Goal: Participate in discussion: Participate in discussion

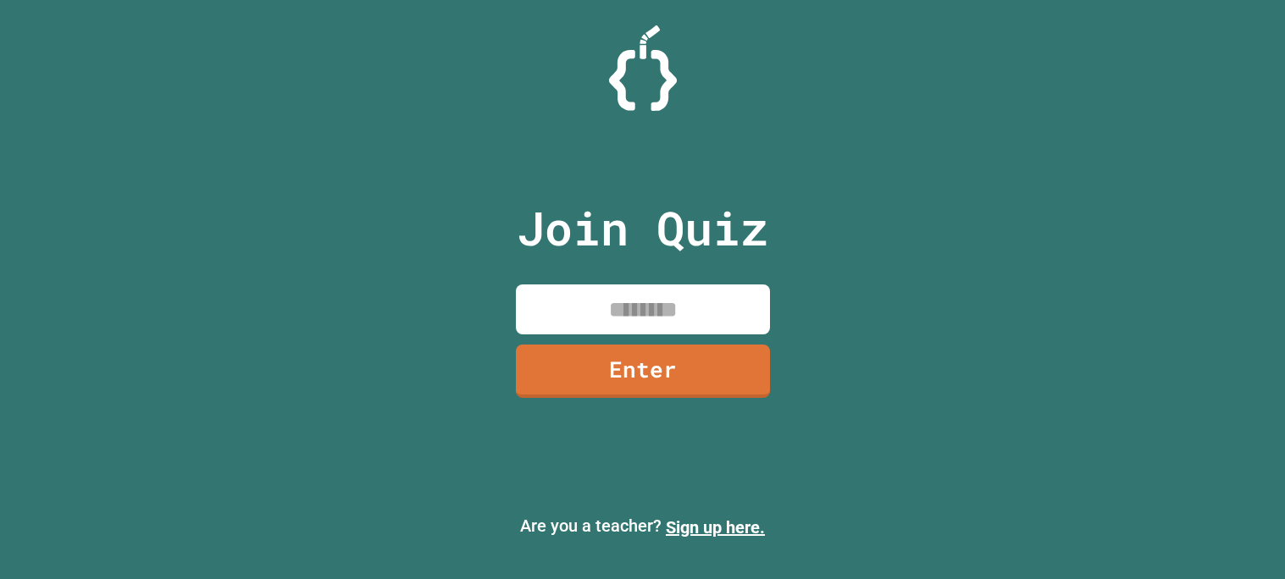
click at [602, 301] on input at bounding box center [643, 310] width 254 height 50
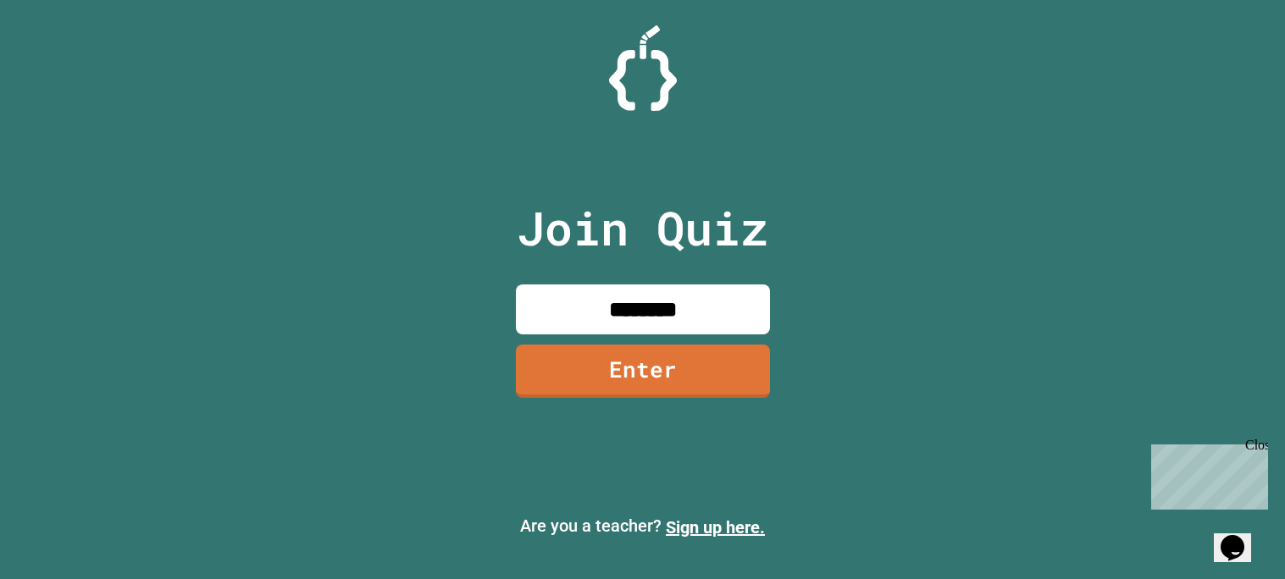
type input "********"
click at [635, 390] on link "Enter" at bounding box center [642, 369] width 246 height 56
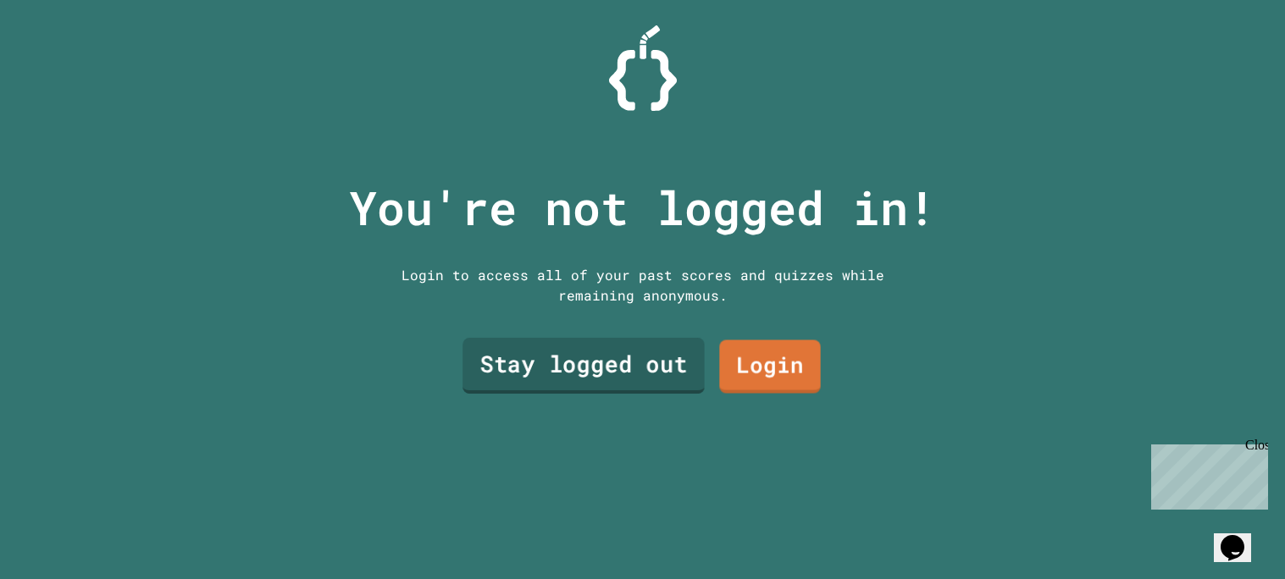
click at [651, 363] on link "Stay logged out" at bounding box center [583, 366] width 242 height 56
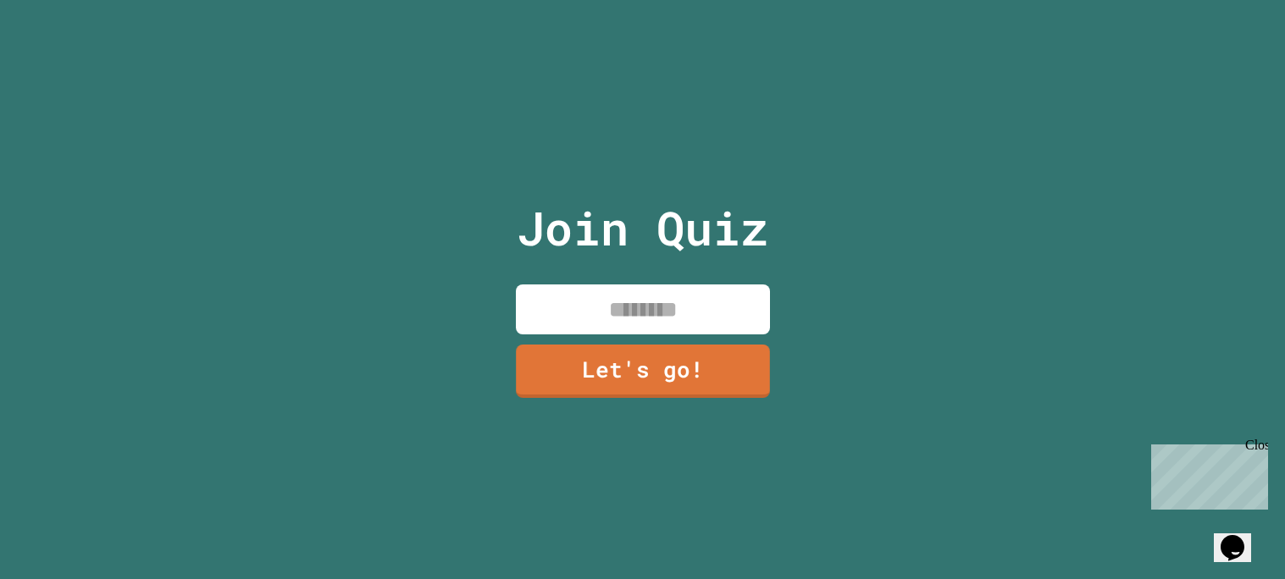
click at [699, 305] on input at bounding box center [643, 310] width 254 height 50
type input "********"
click at [687, 354] on link "Let's go!" at bounding box center [642, 370] width 258 height 56
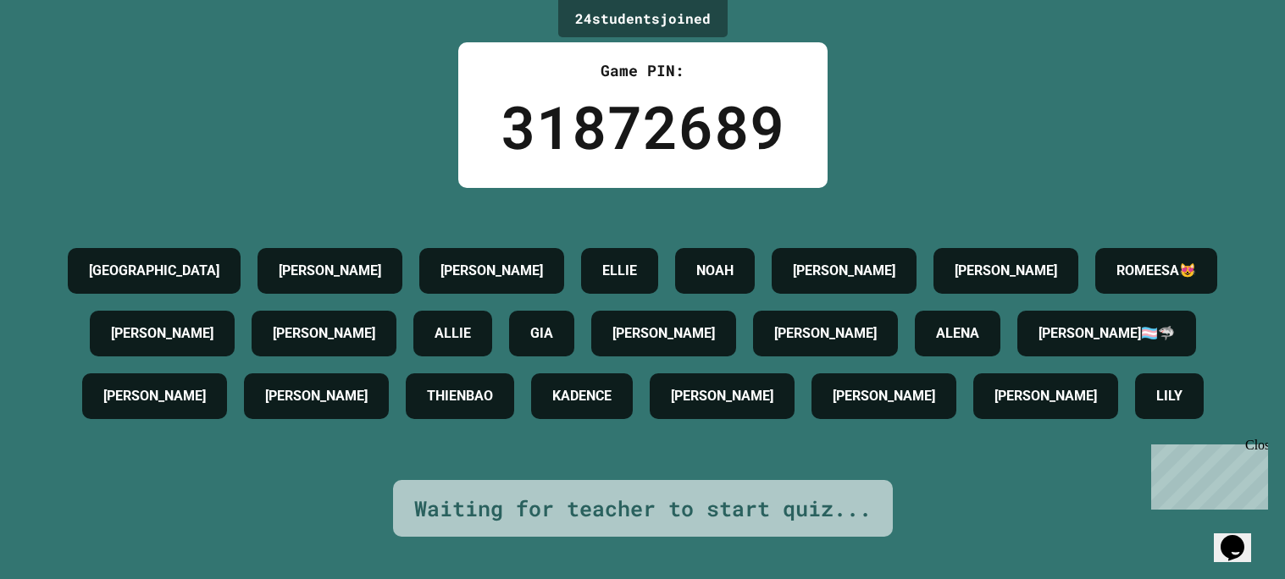
click at [1224, 544] on div "Opens Chat This icon Opens the chat window." at bounding box center [1232, 547] width 27 height 27
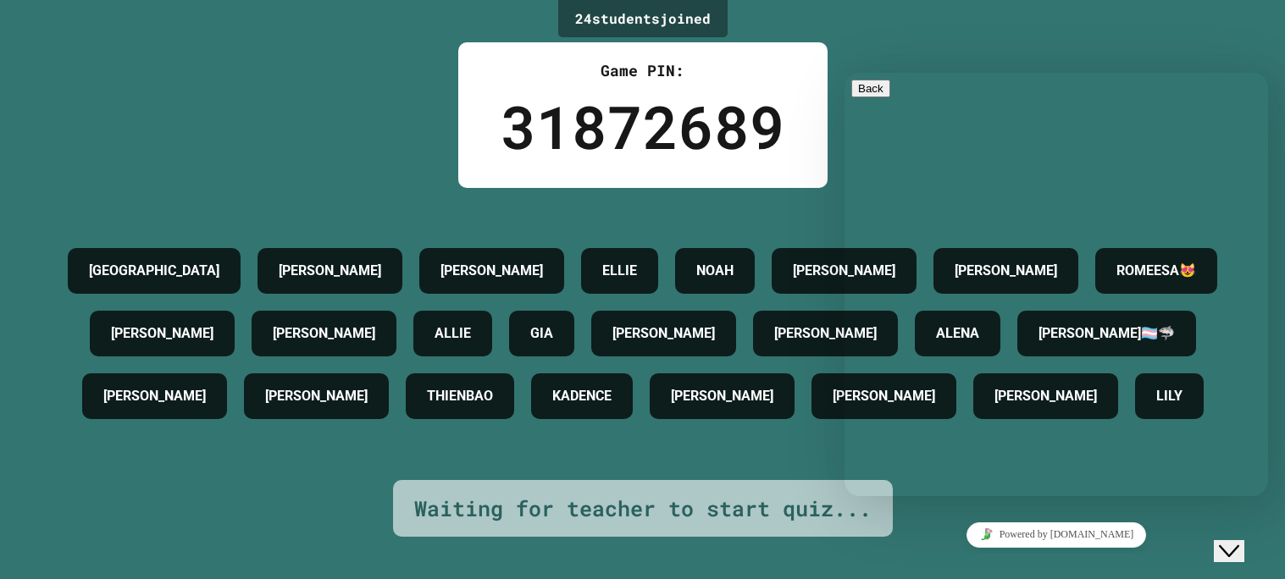
click at [414, 83] on div "24 student s joined Game PIN: 31872689 SYDNEY [PERSON_NAME] [PERSON_NAME] [PERS…" at bounding box center [642, 289] width 1285 height 579
click at [1239, 545] on icon "Close Chat This icon closes the chat window." at bounding box center [1229, 551] width 20 height 20
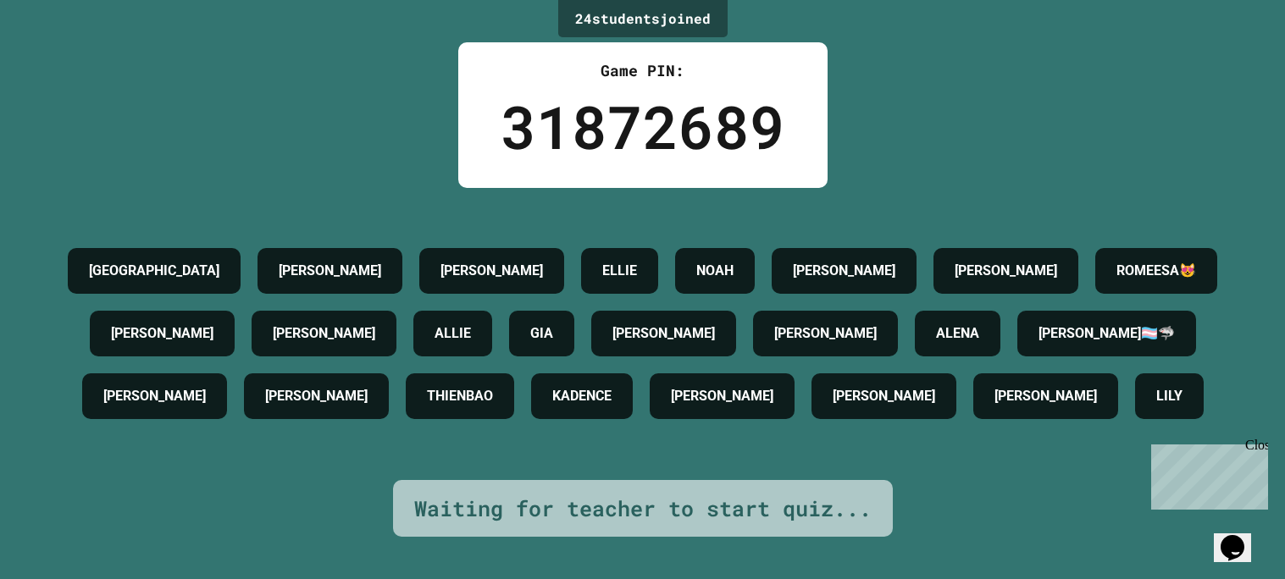
click at [1243, 545] on icon "Chat widget" at bounding box center [1232, 547] width 24 height 25
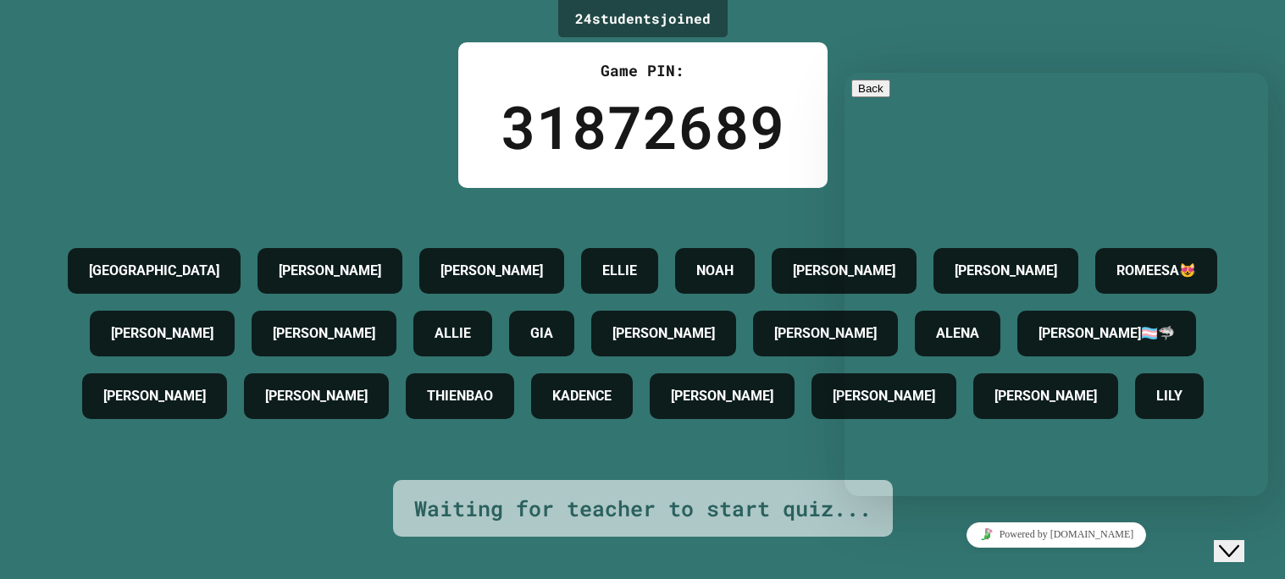
click at [1238, 547] on button "Close Chat This icon closes the chat window." at bounding box center [1229, 551] width 30 height 22
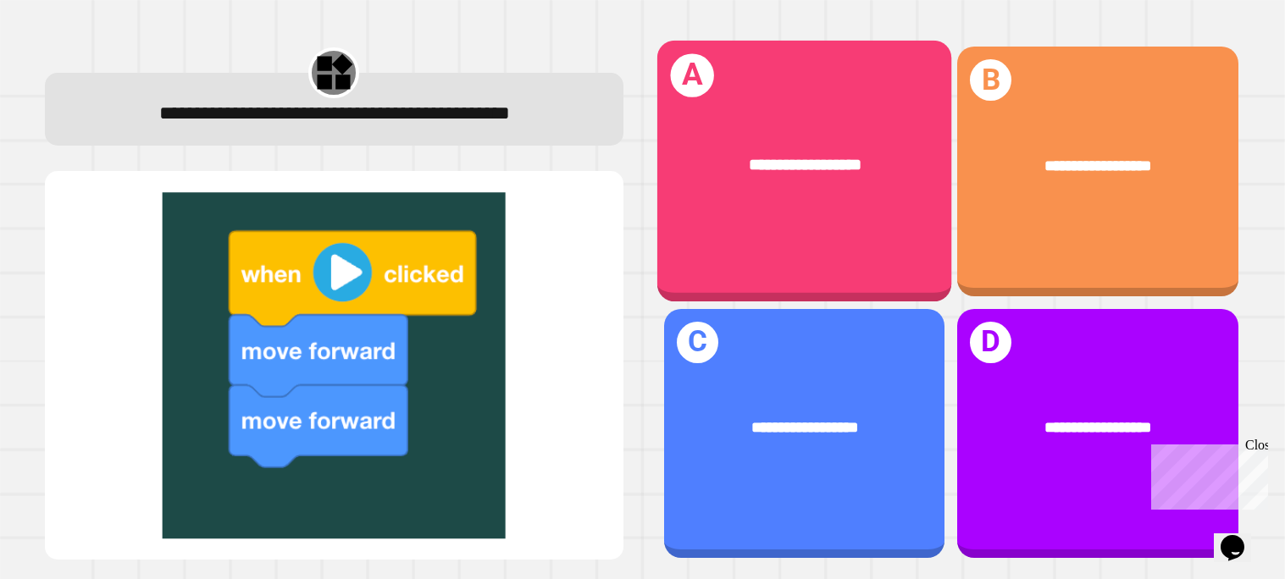
click at [820, 224] on div "**********" at bounding box center [803, 172] width 295 height 262
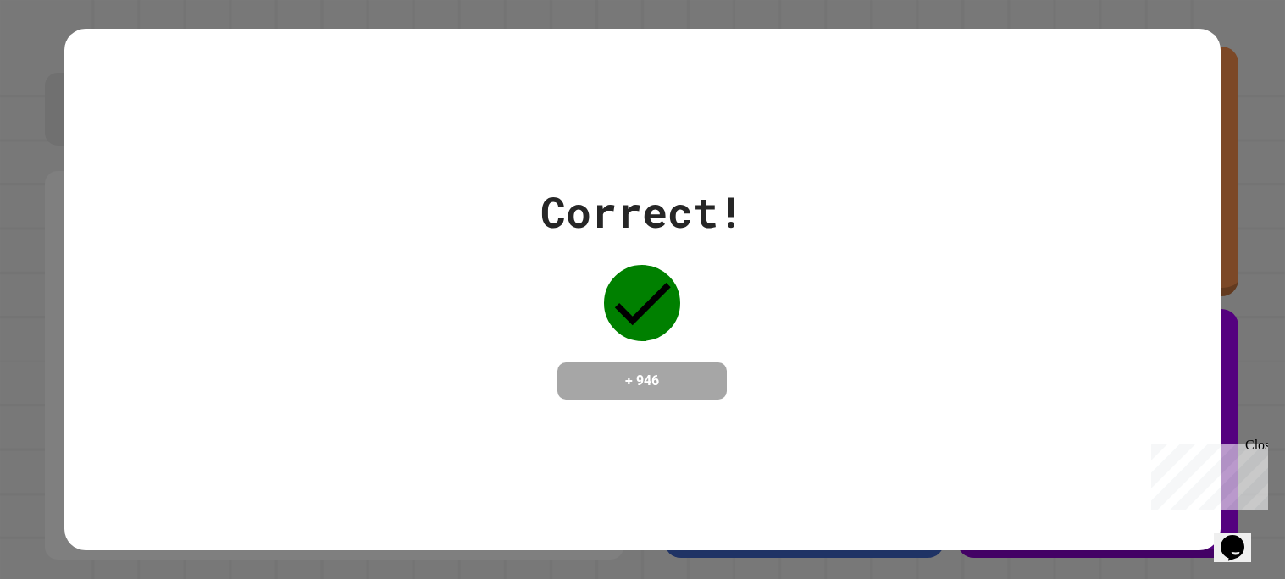
click at [473, 515] on div "Correct! + 946" at bounding box center [642, 290] width 1156 height 522
click at [777, 319] on div "Correct! + 946" at bounding box center [642, 289] width 1156 height 219
click at [1263, 441] on div "Close" at bounding box center [1255, 448] width 21 height 21
click at [1259, 355] on div "Correct! + 946" at bounding box center [642, 289] width 1285 height 579
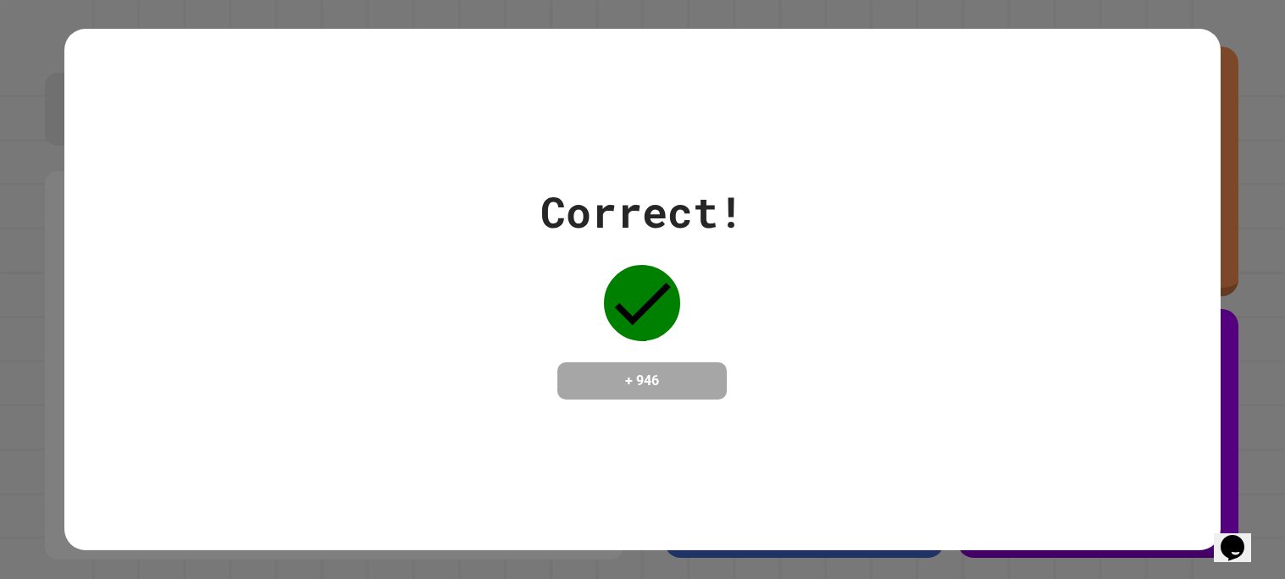
click at [1259, 355] on div "Correct! + 946" at bounding box center [642, 289] width 1285 height 579
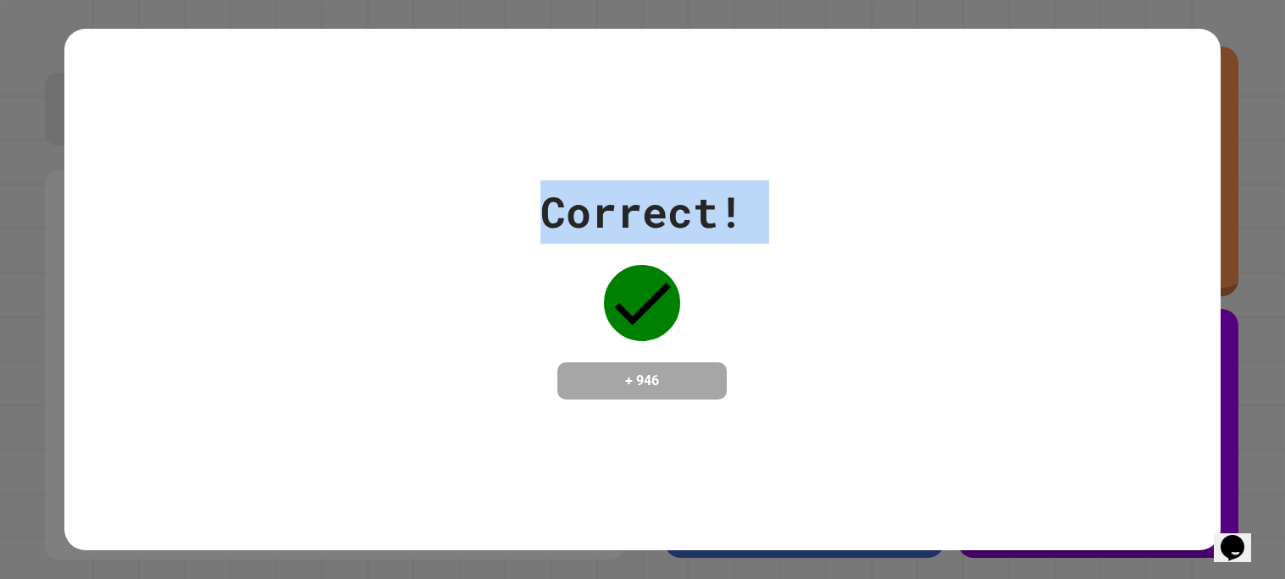
click at [1259, 355] on div "Correct! + 946" at bounding box center [642, 289] width 1285 height 579
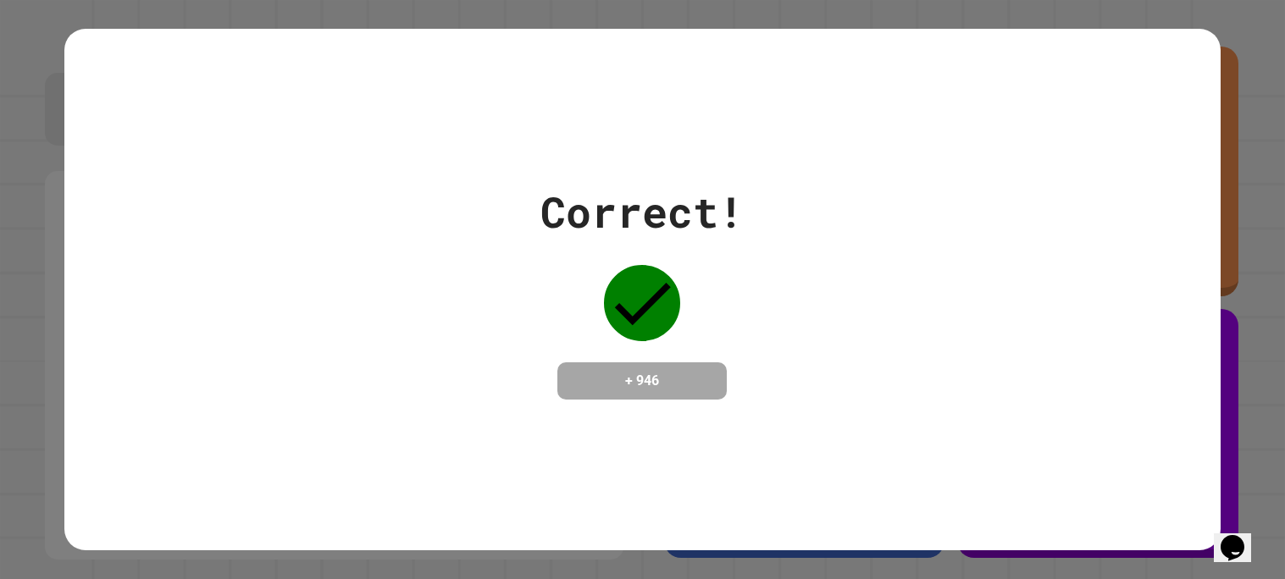
click at [1259, 355] on div "Correct! + 946" at bounding box center [642, 289] width 1285 height 579
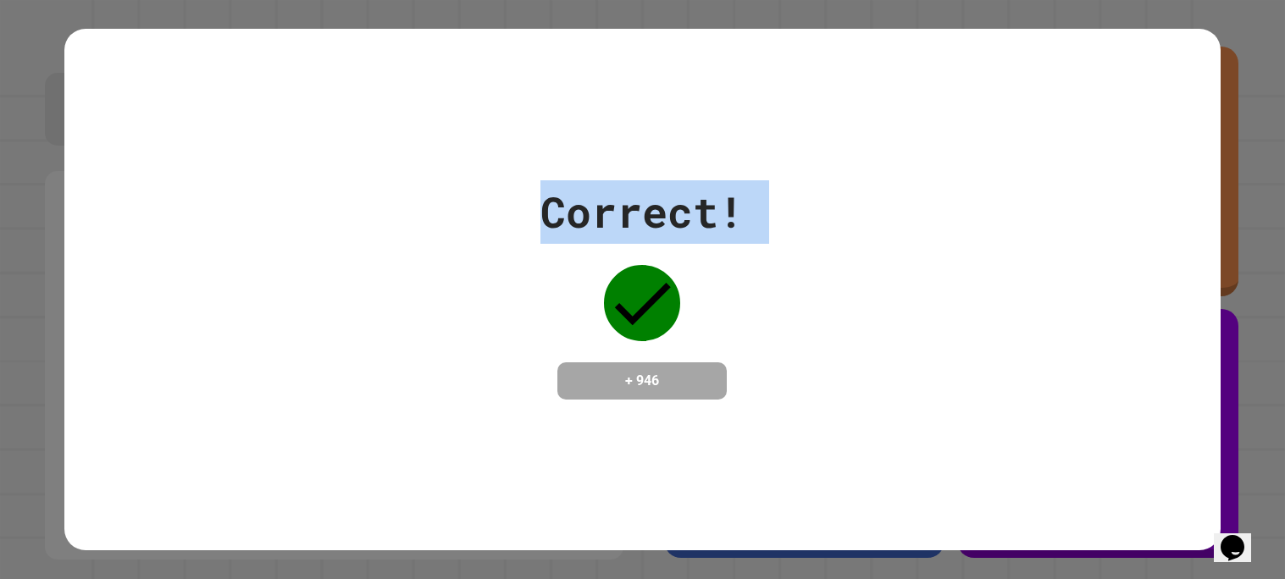
click at [1259, 355] on div "Correct! + 946" at bounding box center [642, 289] width 1285 height 579
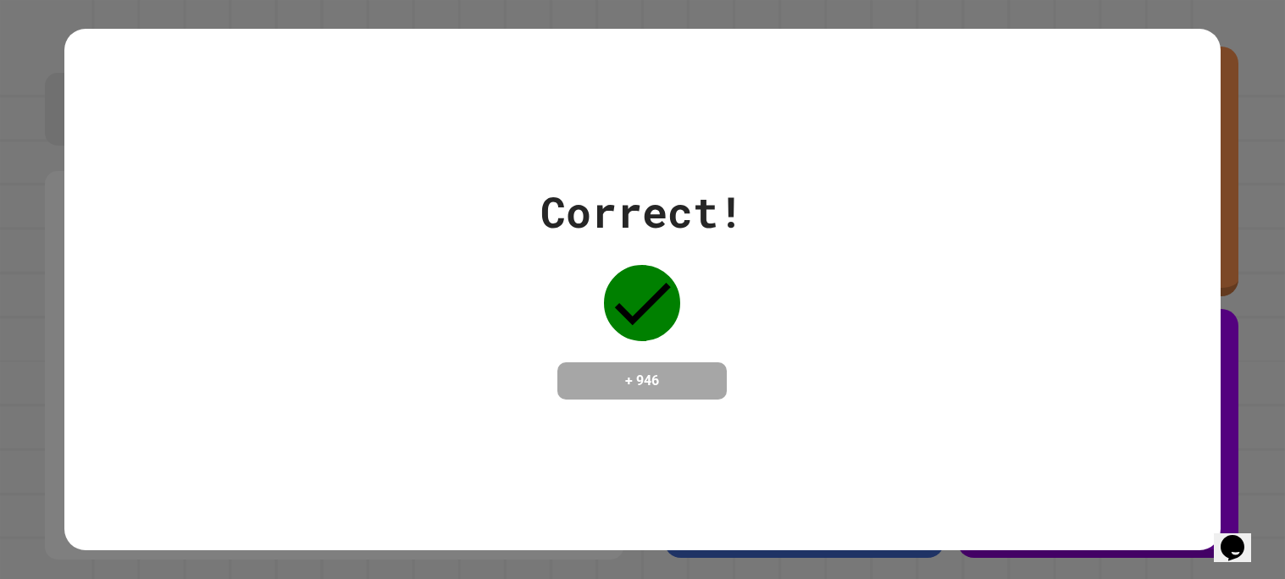
click at [1259, 355] on div "Correct! + 946" at bounding box center [642, 289] width 1285 height 579
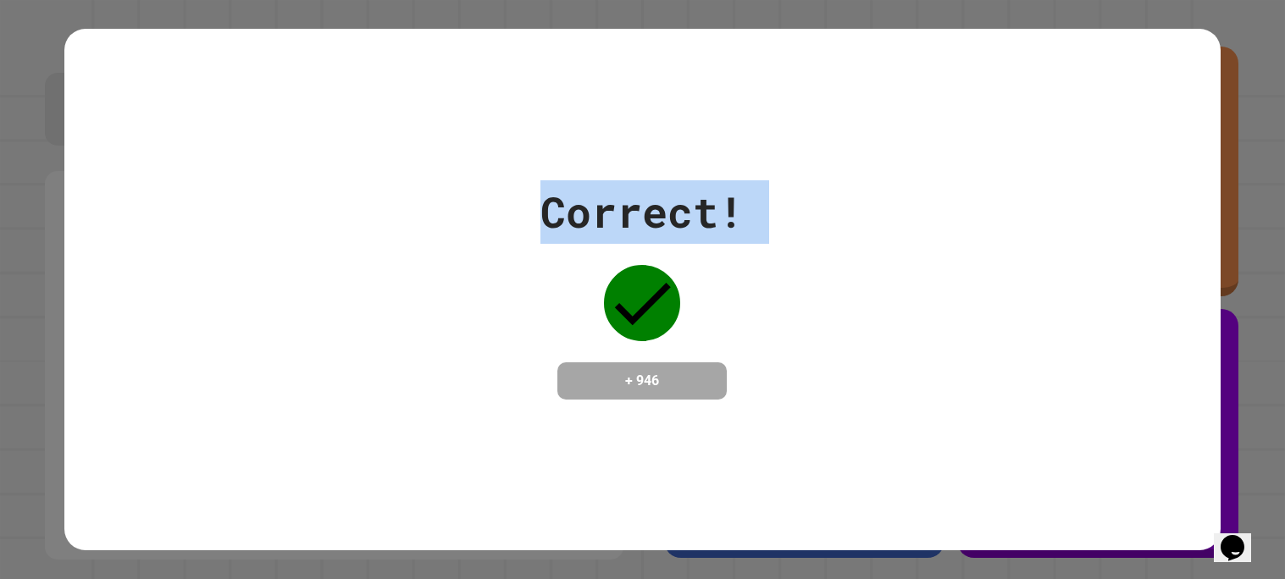
click at [1259, 355] on div "Correct! + 946" at bounding box center [642, 289] width 1285 height 579
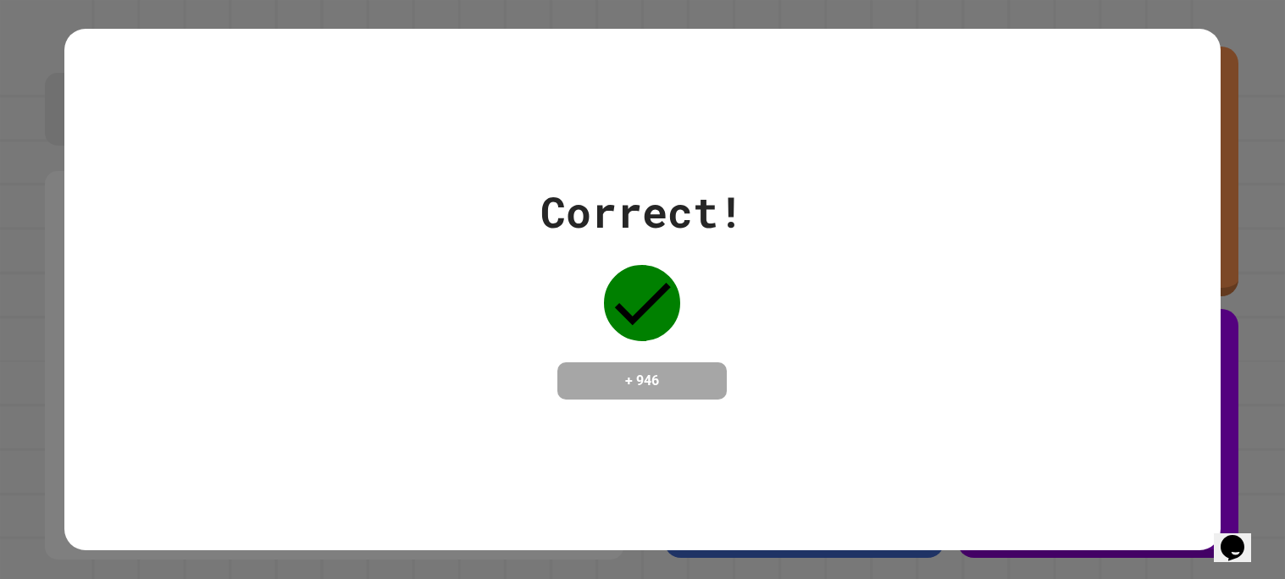
click at [1259, 355] on div "Correct! + 946" at bounding box center [642, 289] width 1285 height 579
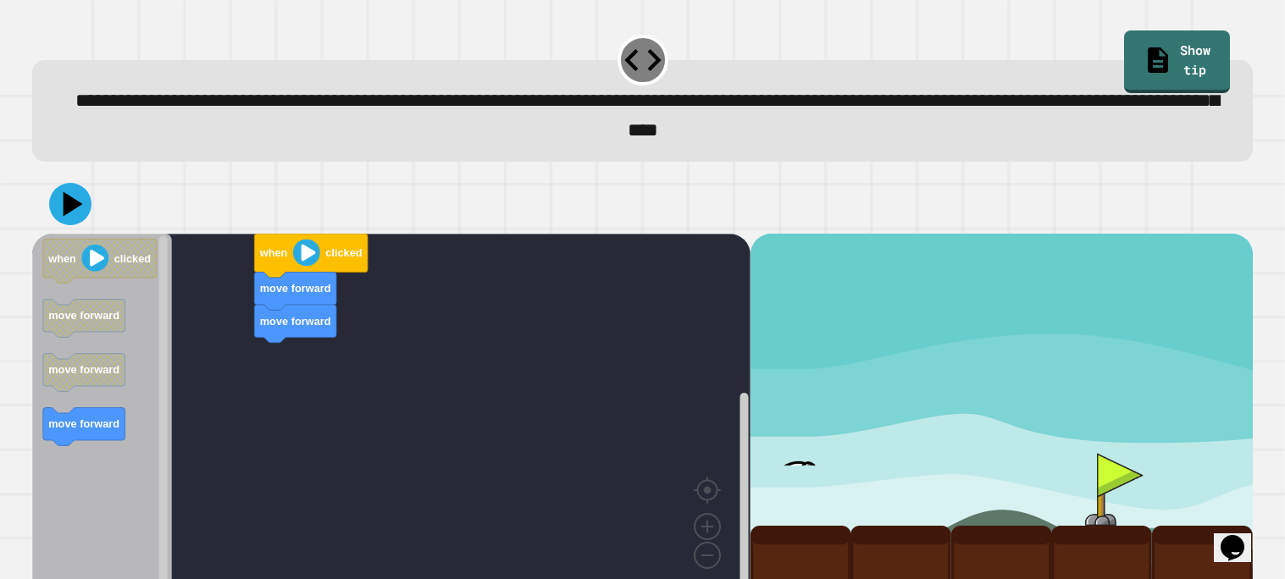
scroll to position [28, 0]
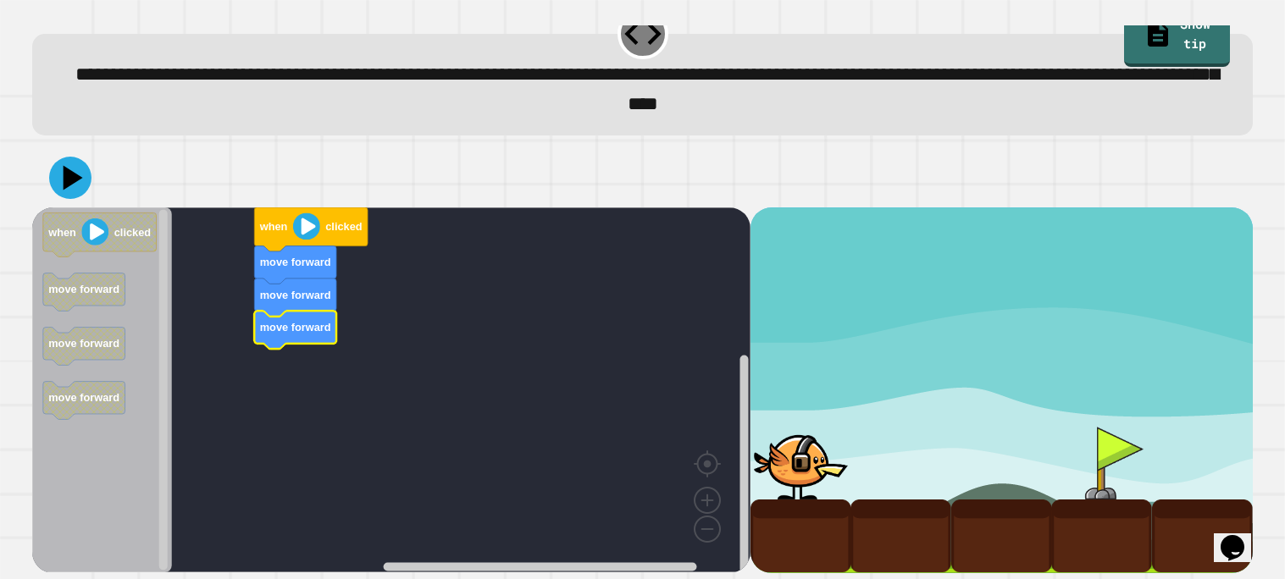
click at [301, 235] on image "Blockly Workspace" at bounding box center [306, 226] width 27 height 27
click at [80, 176] on icon at bounding box center [70, 177] width 51 height 51
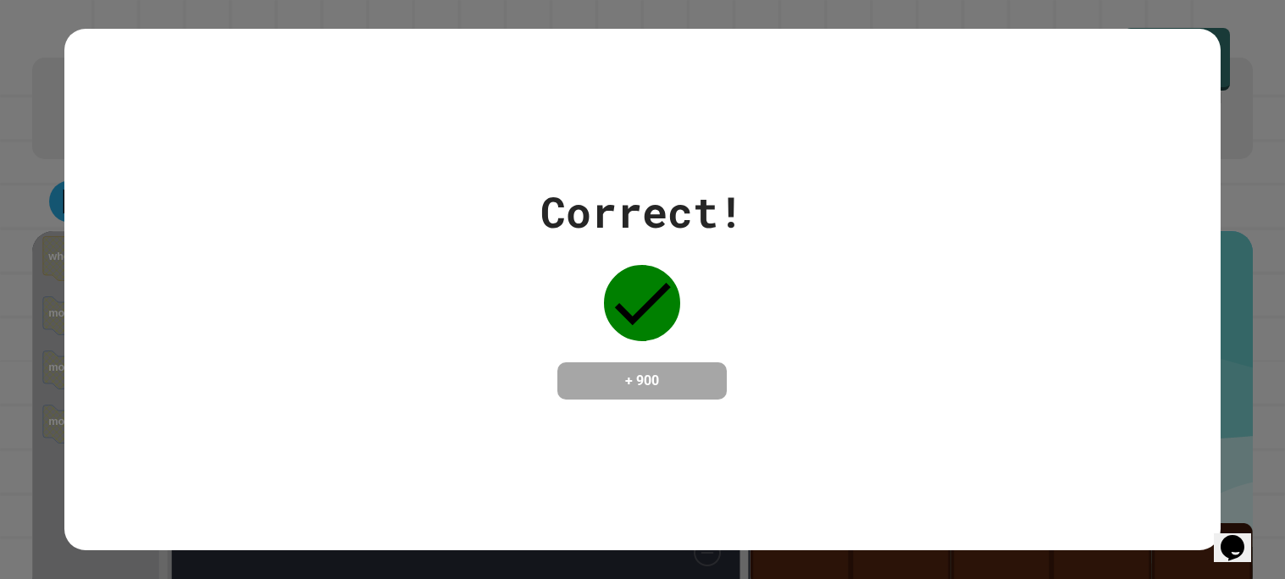
scroll to position [0, 0]
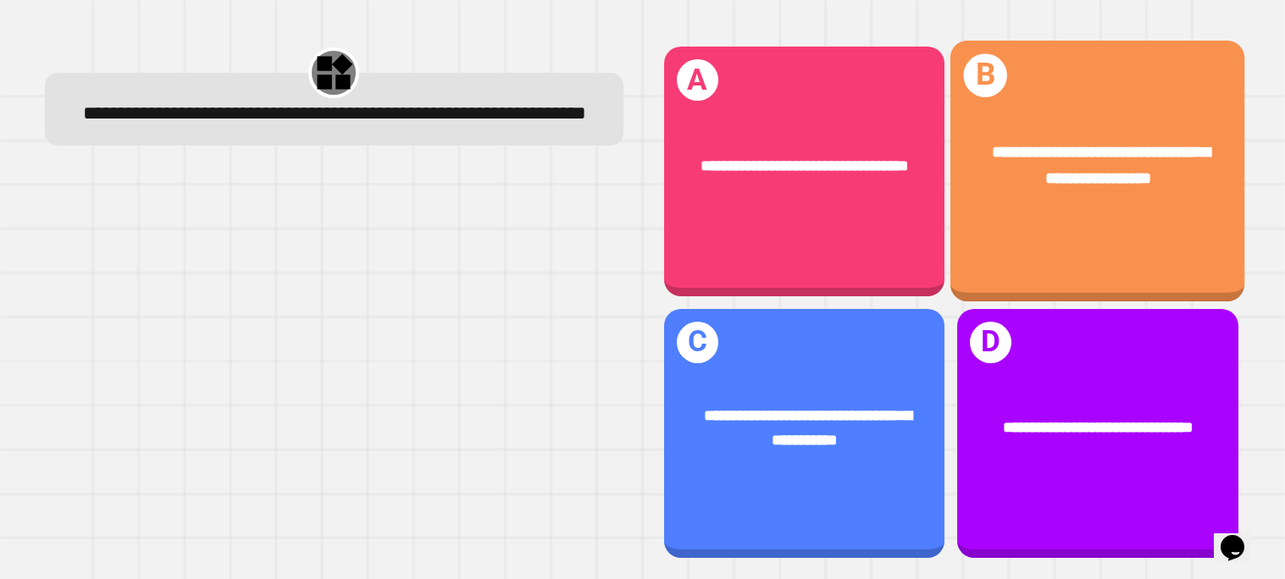
click at [1084, 226] on div "**********" at bounding box center [1097, 172] width 295 height 262
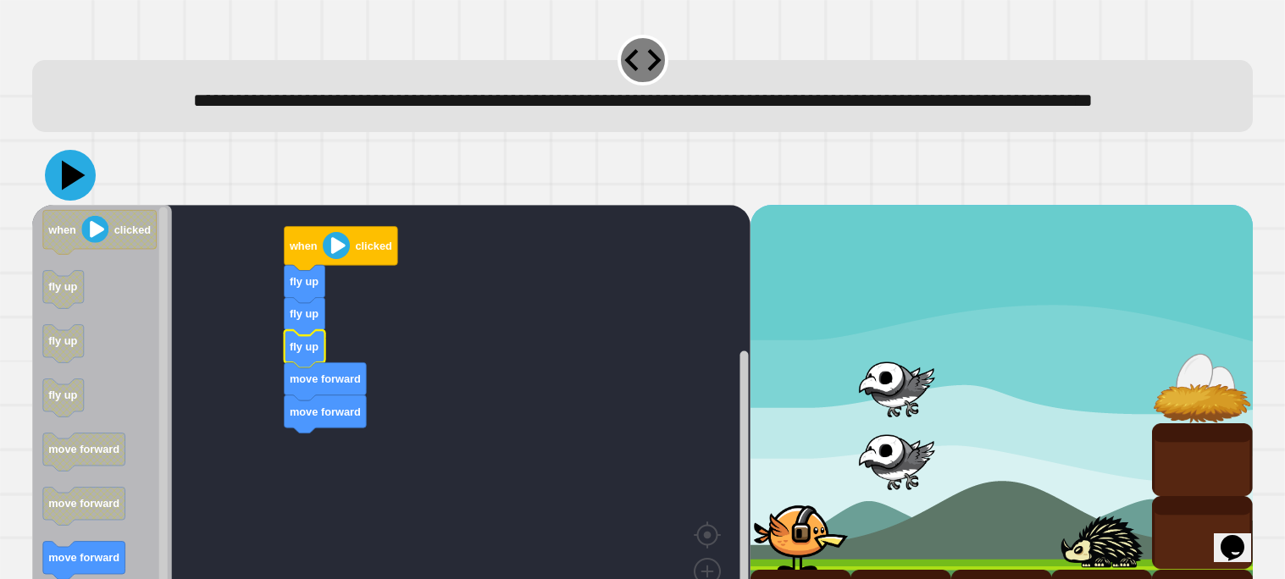
click at [68, 190] on icon at bounding box center [74, 175] width 24 height 30
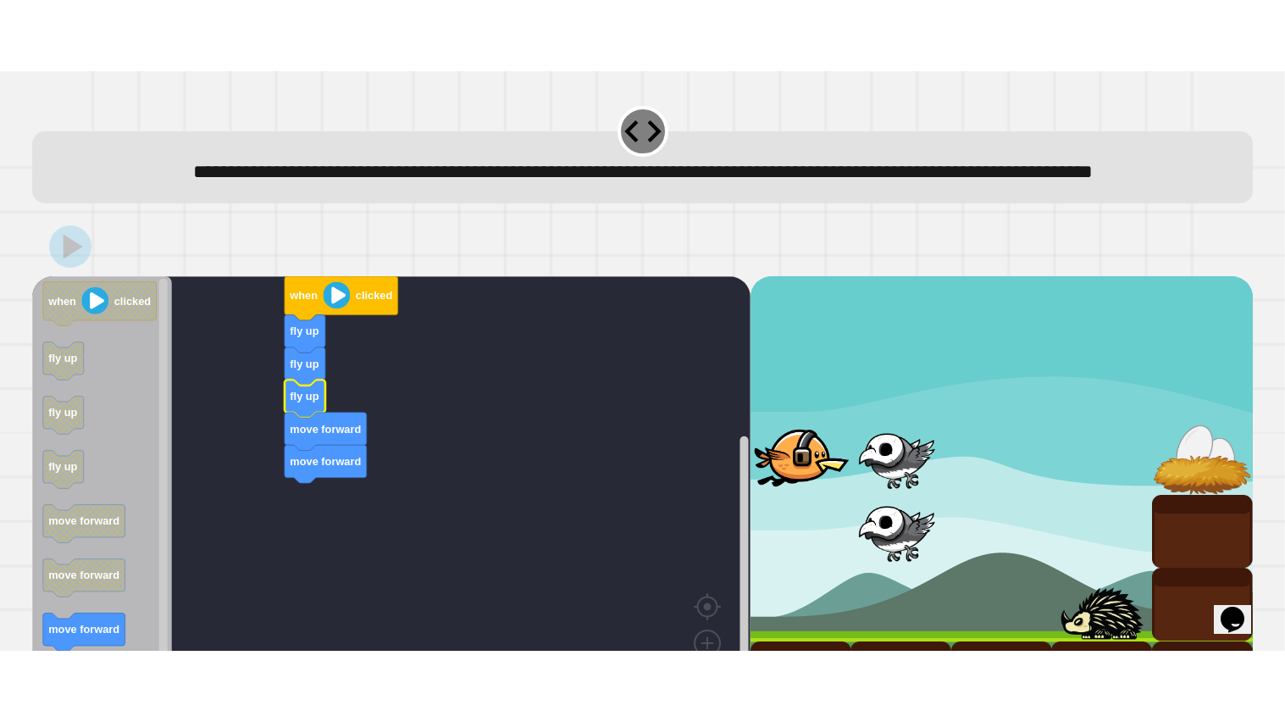
scroll to position [101, 0]
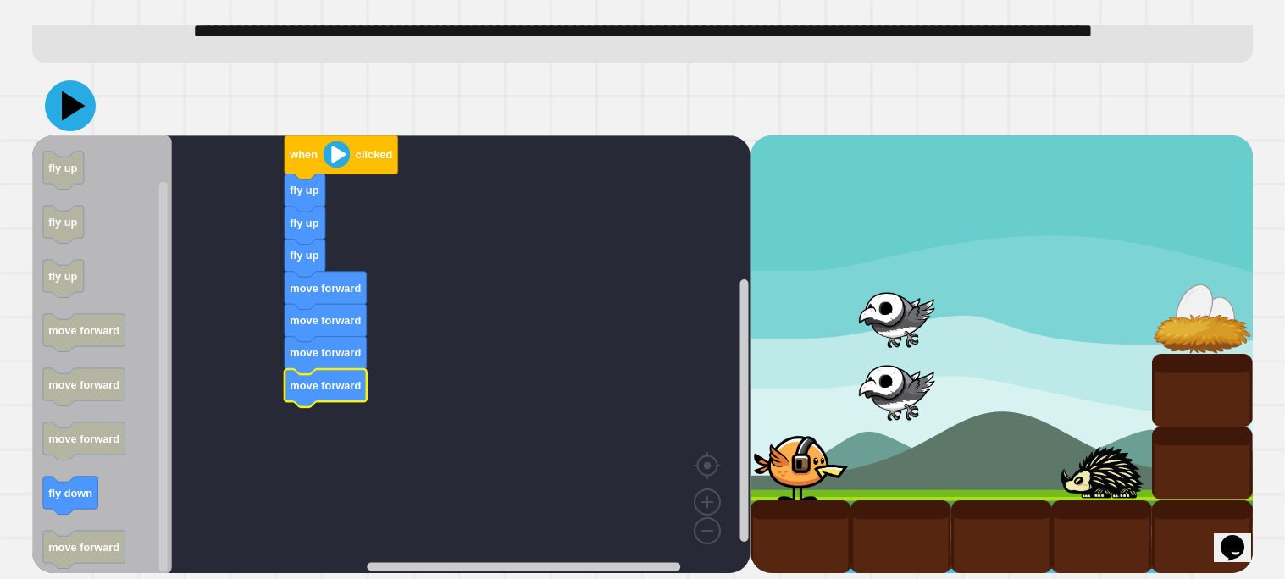
click at [73, 98] on icon at bounding box center [70, 105] width 51 height 51
click at [64, 106] on icon at bounding box center [74, 106] width 24 height 30
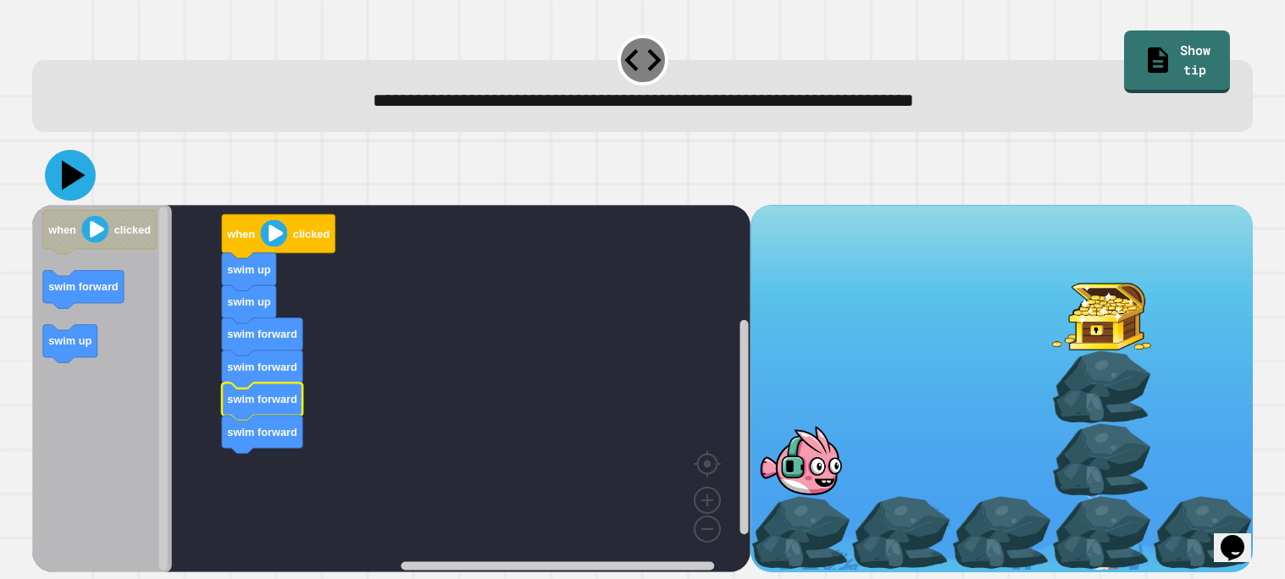
click at [68, 180] on icon at bounding box center [74, 175] width 24 height 30
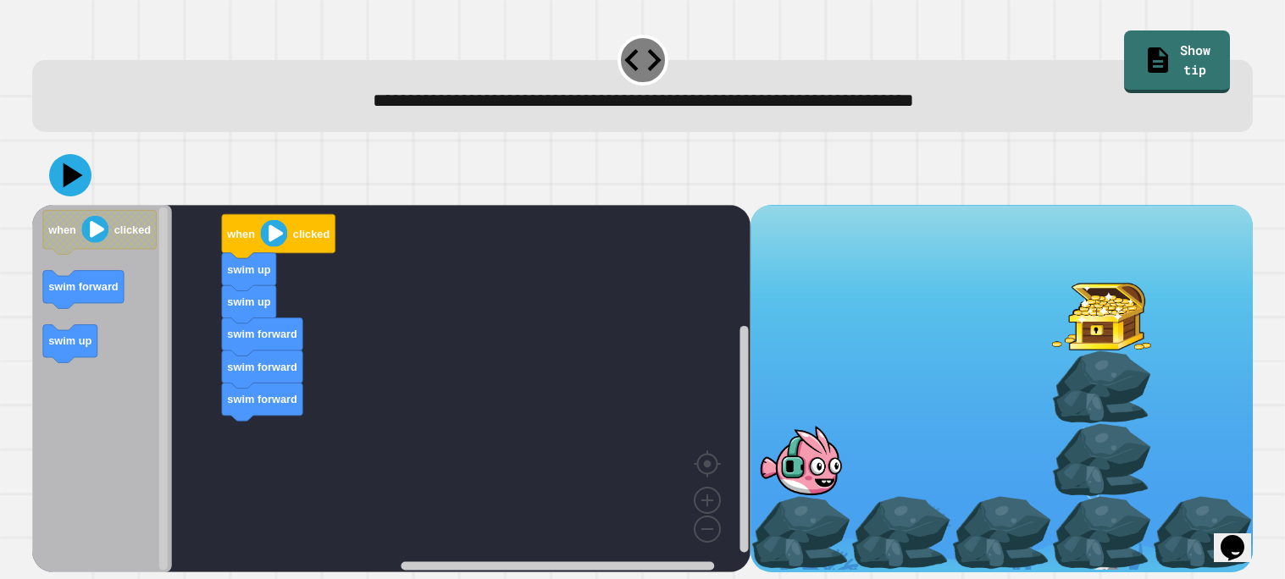
click at [86, 191] on icon at bounding box center [70, 175] width 42 height 42
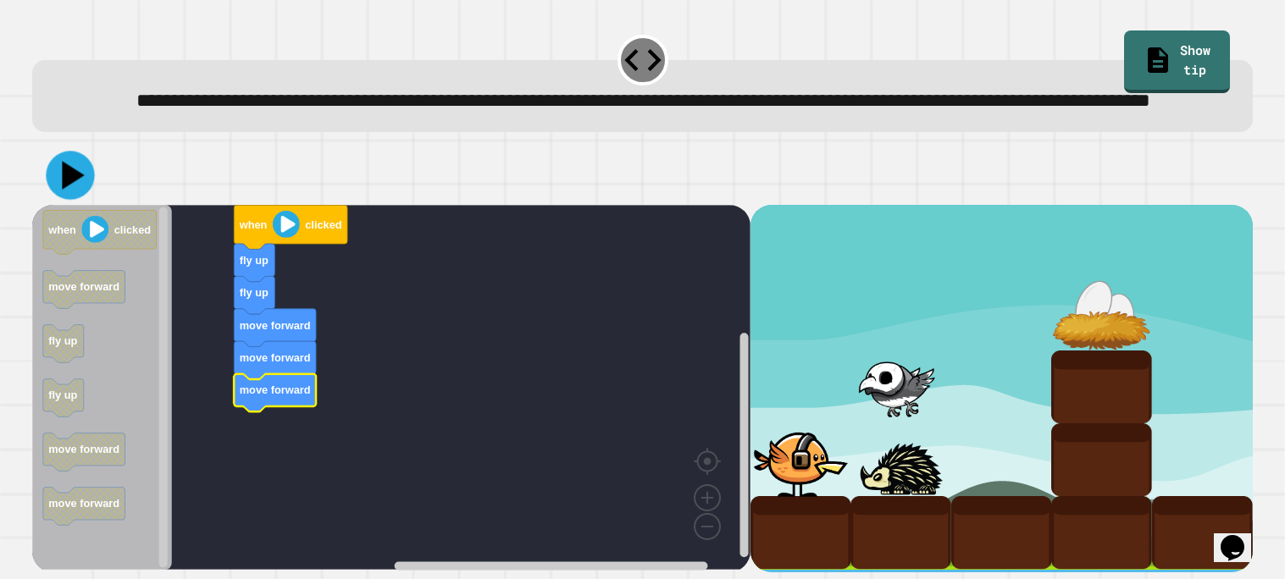
click at [63, 199] on icon at bounding box center [70, 175] width 48 height 48
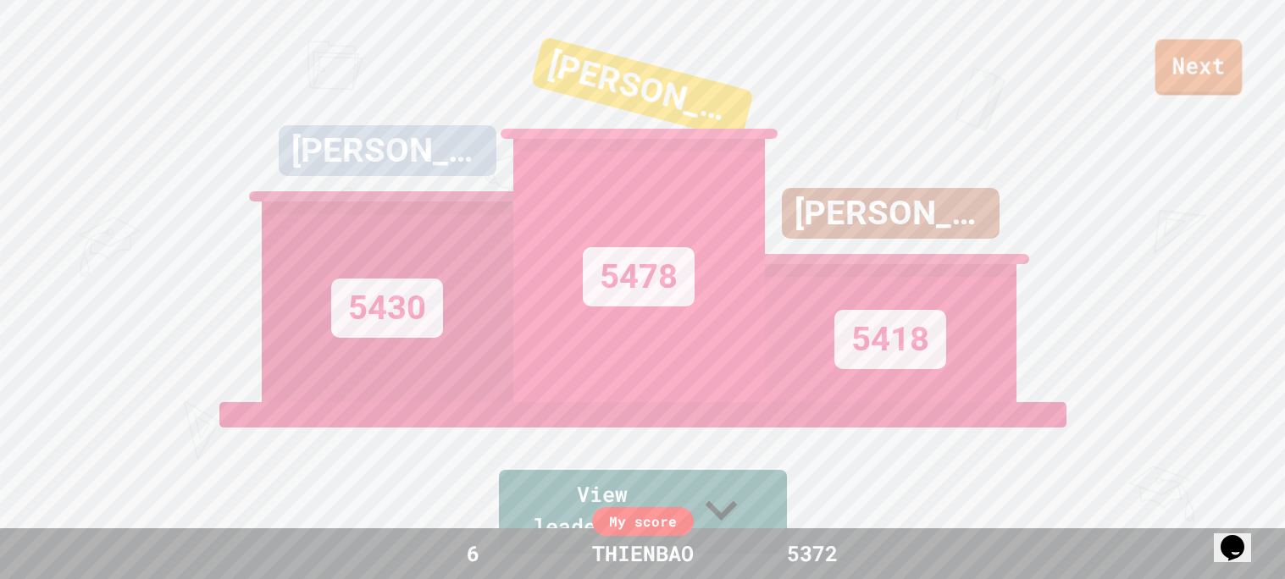
click at [1214, 65] on link "Next" at bounding box center [1198, 67] width 87 height 56
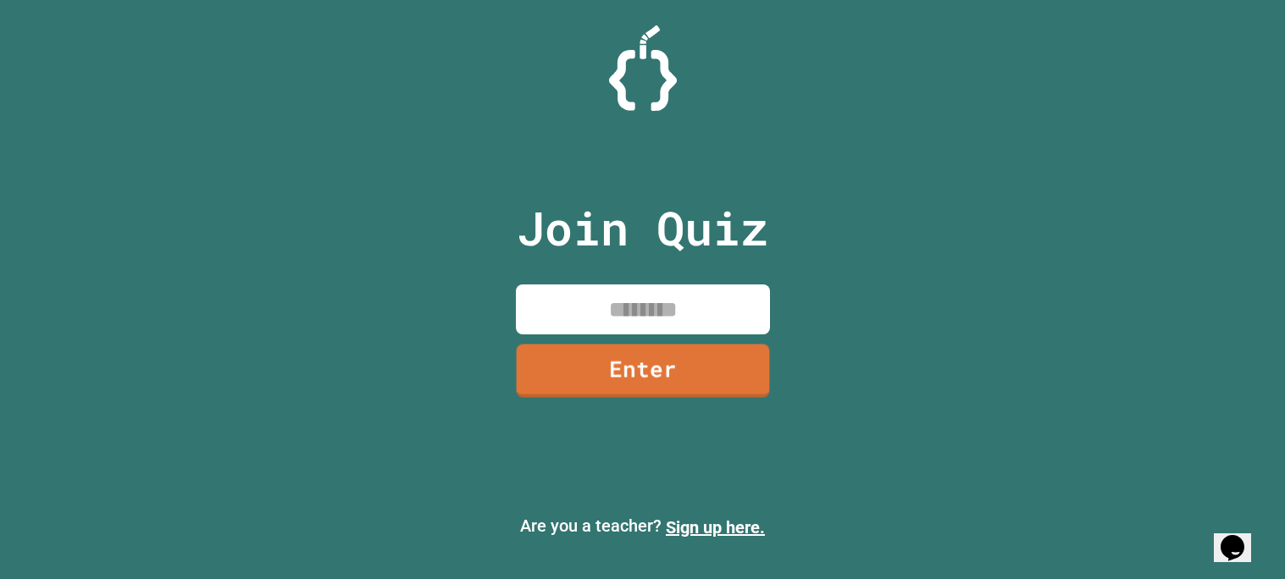
click at [640, 317] on input at bounding box center [643, 310] width 254 height 50
type input "********"
click at [689, 392] on link "Enter" at bounding box center [642, 370] width 250 height 56
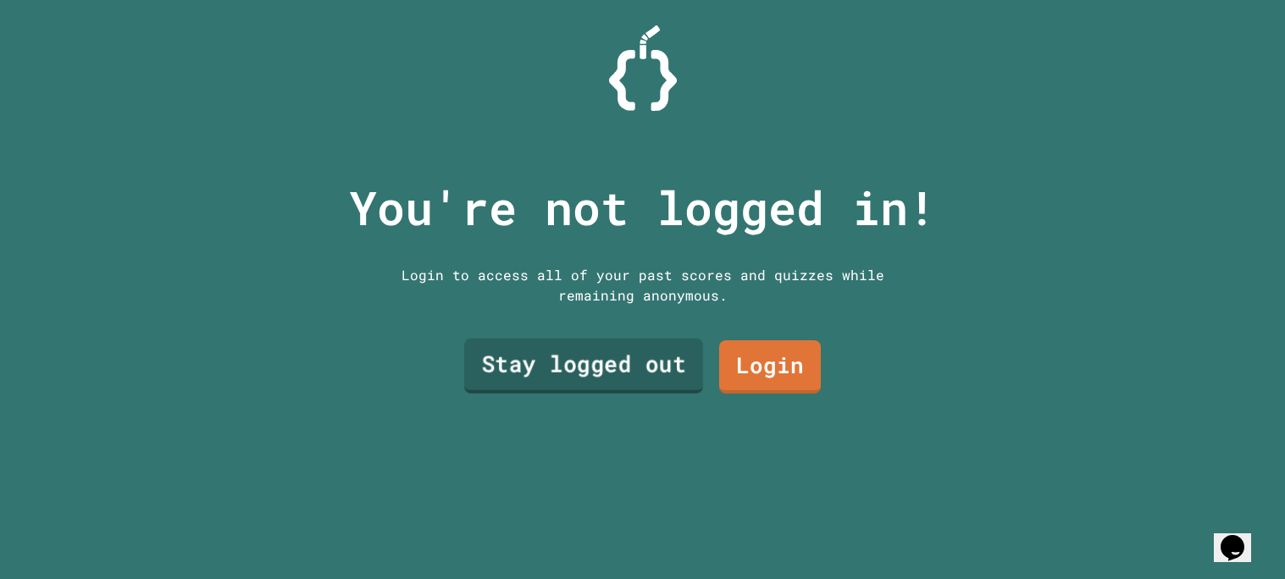
click at [679, 362] on link "Stay logged out" at bounding box center [583, 365] width 239 height 55
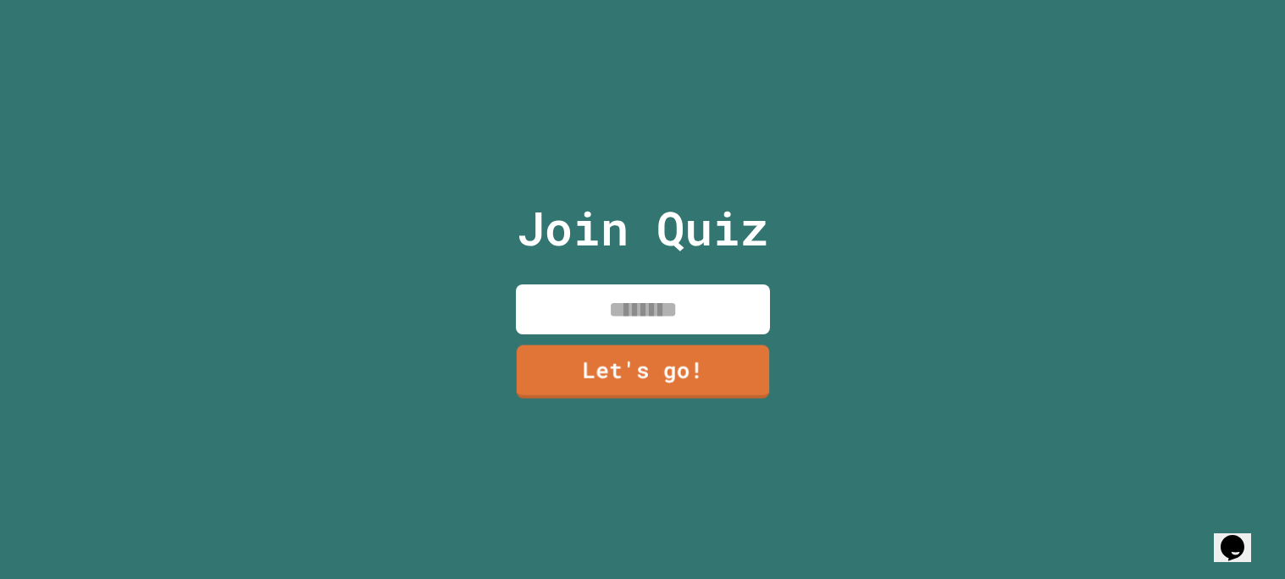
click at [688, 326] on input at bounding box center [643, 310] width 254 height 50
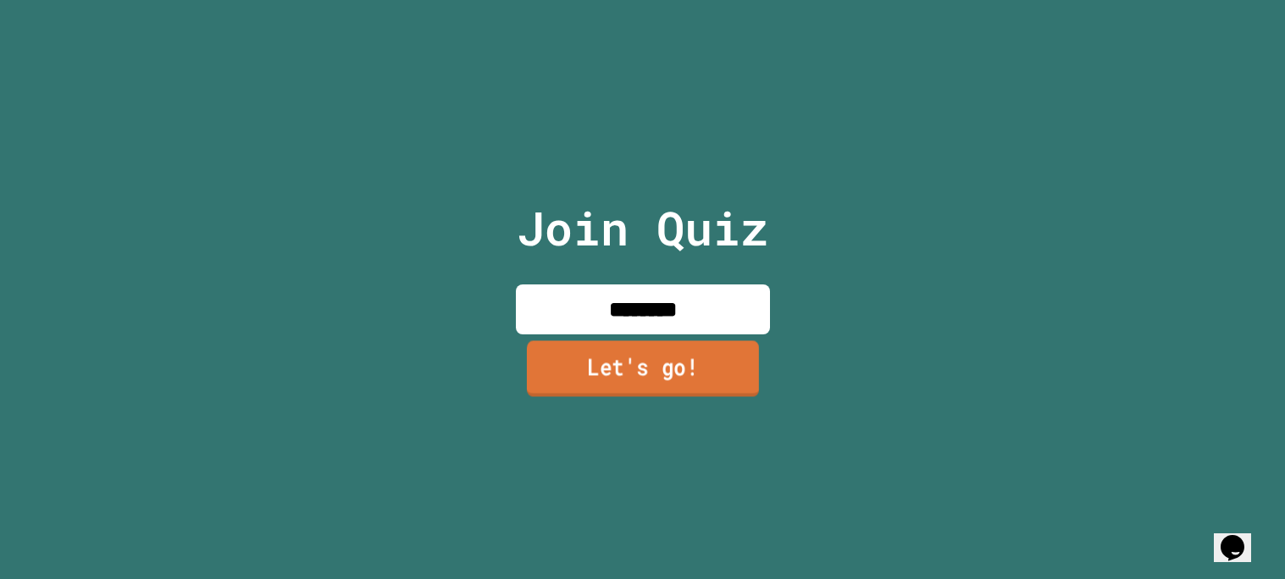
type input "********"
click at [674, 362] on link "Let's go!" at bounding box center [642, 369] width 232 height 56
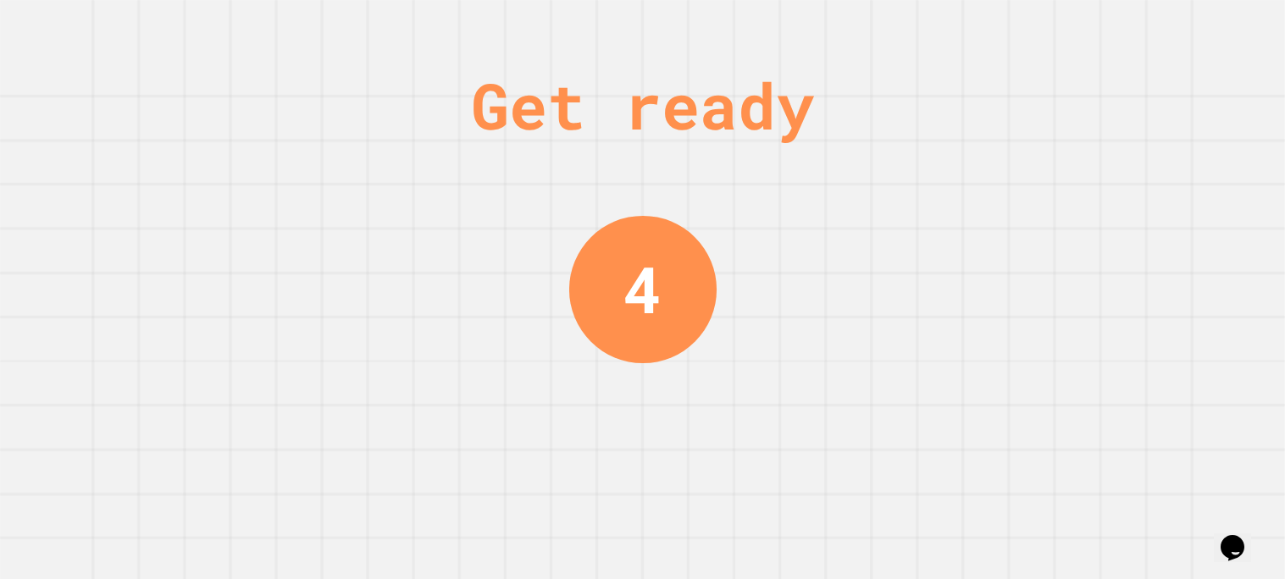
click at [982, 107] on div "Get ready 4" at bounding box center [642, 289] width 1285 height 579
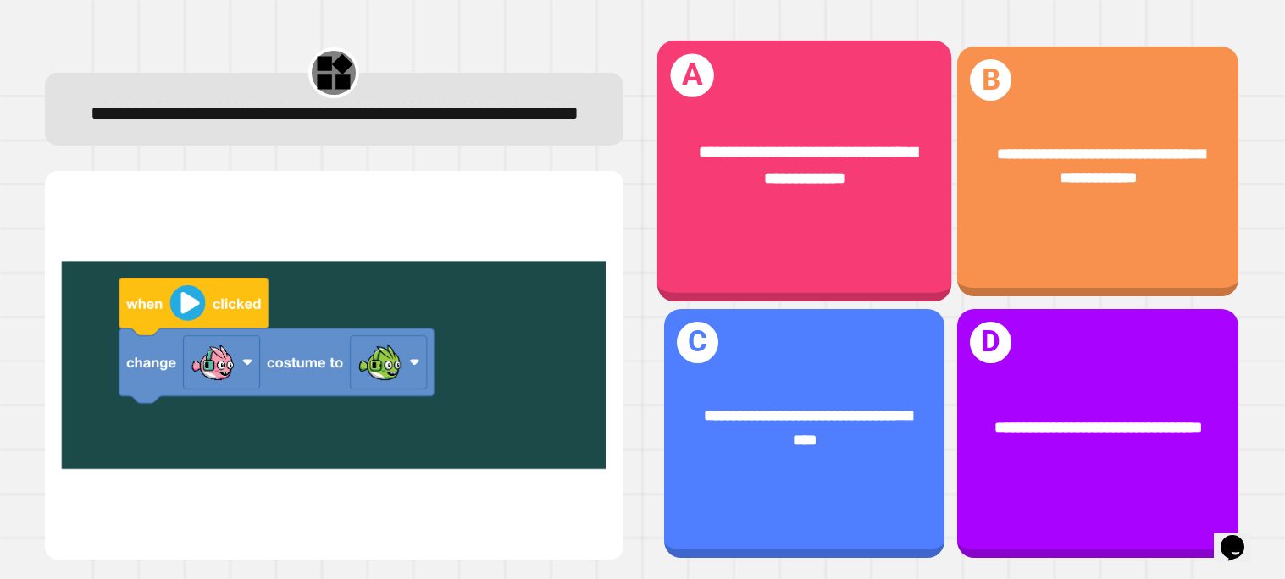
click at [894, 174] on div "**********" at bounding box center [804, 167] width 229 height 52
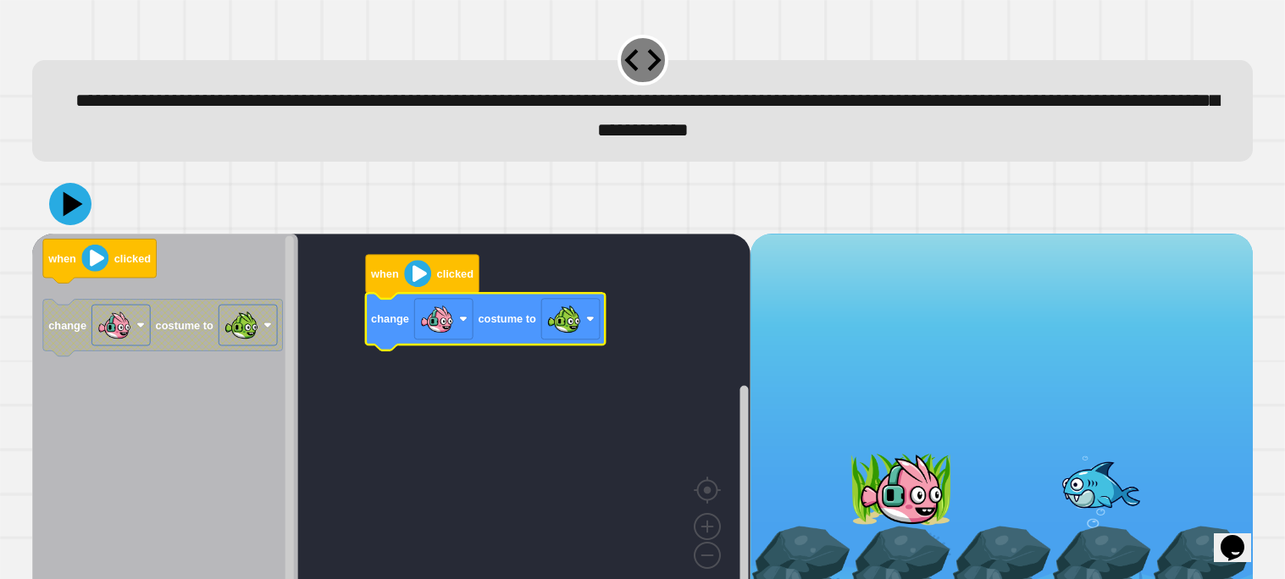
click at [120, 239] on icon "Blockly Workspace" at bounding box center [165, 416] width 266 height 365
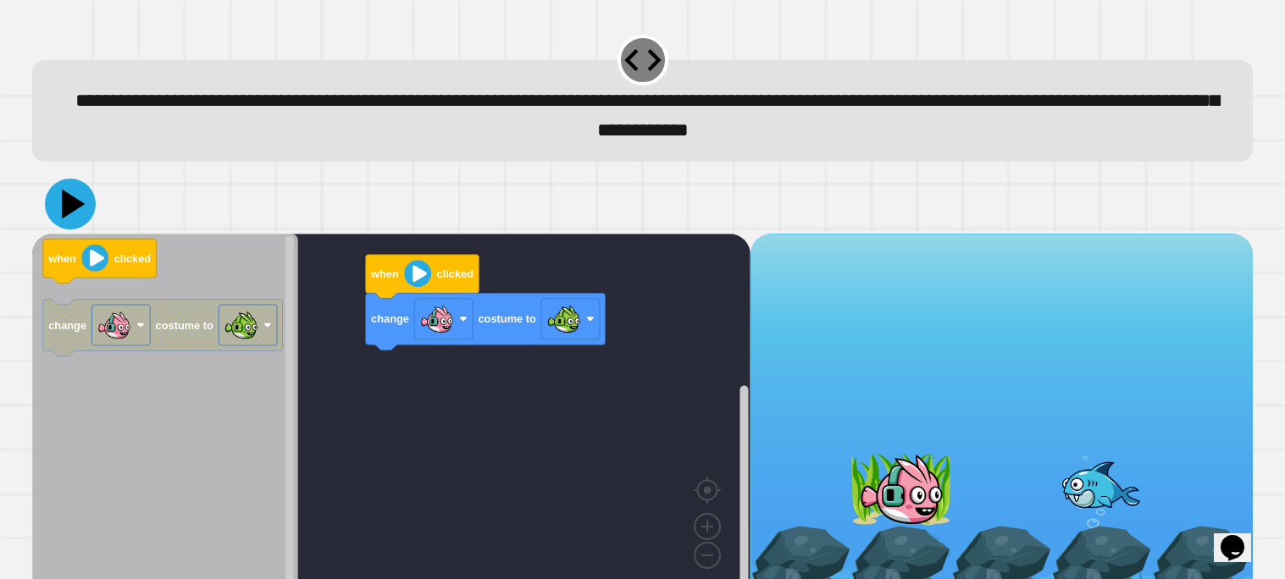
click at [84, 207] on icon at bounding box center [70, 204] width 51 height 51
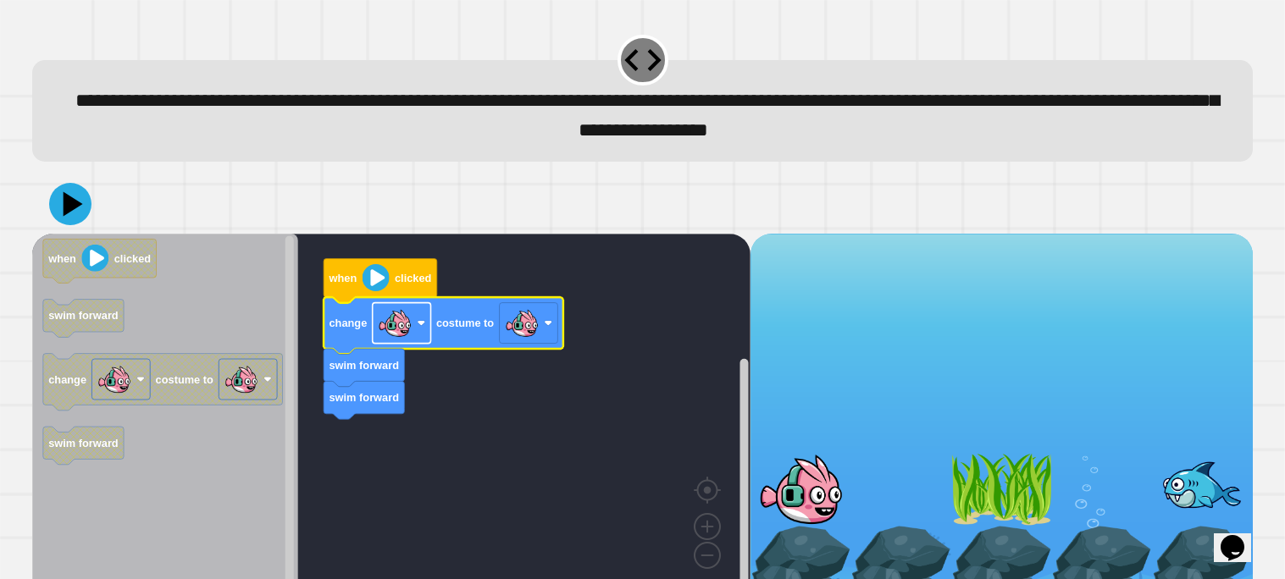
click at [395, 313] on image "Blockly Workspace" at bounding box center [395, 324] width 34 height 34
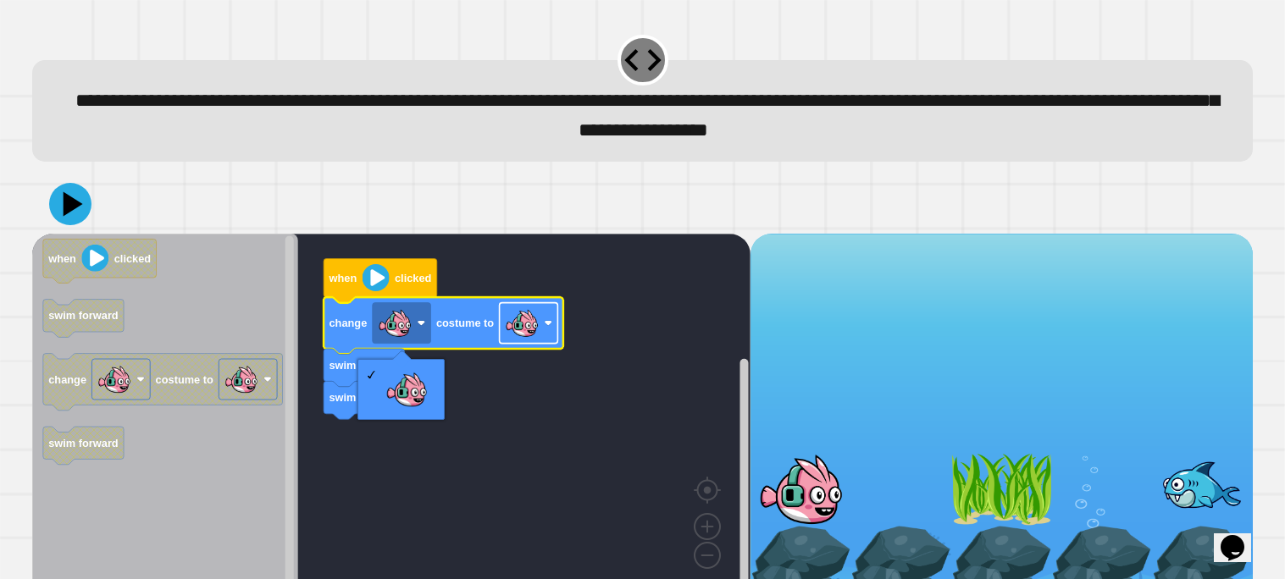
click at [537, 337] on image "Blockly Workspace" at bounding box center [522, 324] width 34 height 34
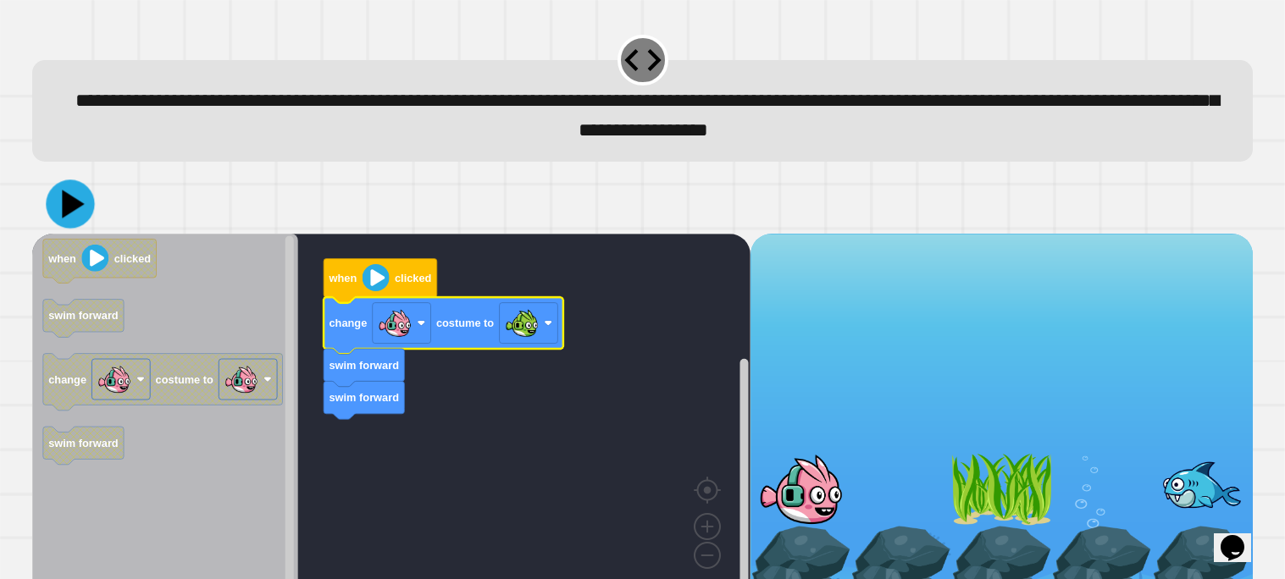
click at [60, 198] on icon at bounding box center [70, 204] width 48 height 48
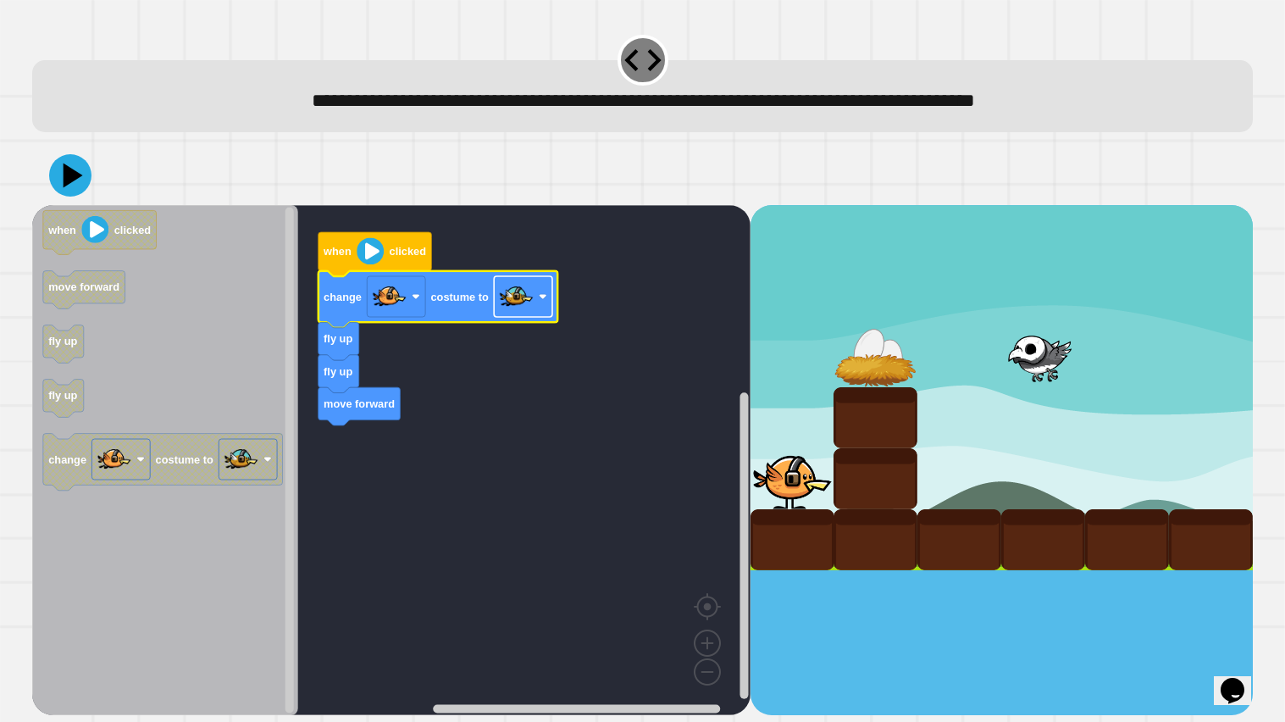
click at [514, 293] on image "Blockly Workspace" at bounding box center [516, 296] width 34 height 34
click at [561, 307] on rect "Blockly Workspace" at bounding box center [391, 460] width 718 height 510
click at [542, 301] on rect "Blockly Workspace" at bounding box center [523, 296] width 58 height 41
click at [67, 173] on icon at bounding box center [73, 175] width 22 height 28
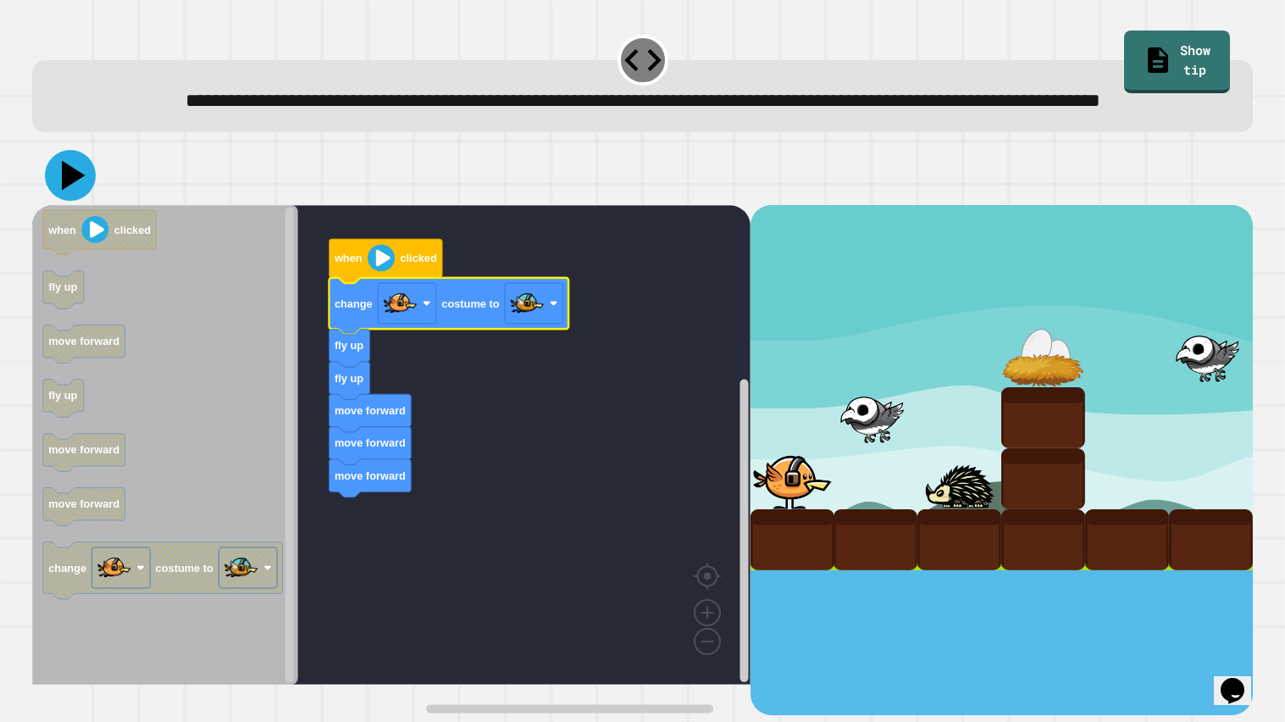
click at [77, 201] on icon at bounding box center [70, 175] width 51 height 51
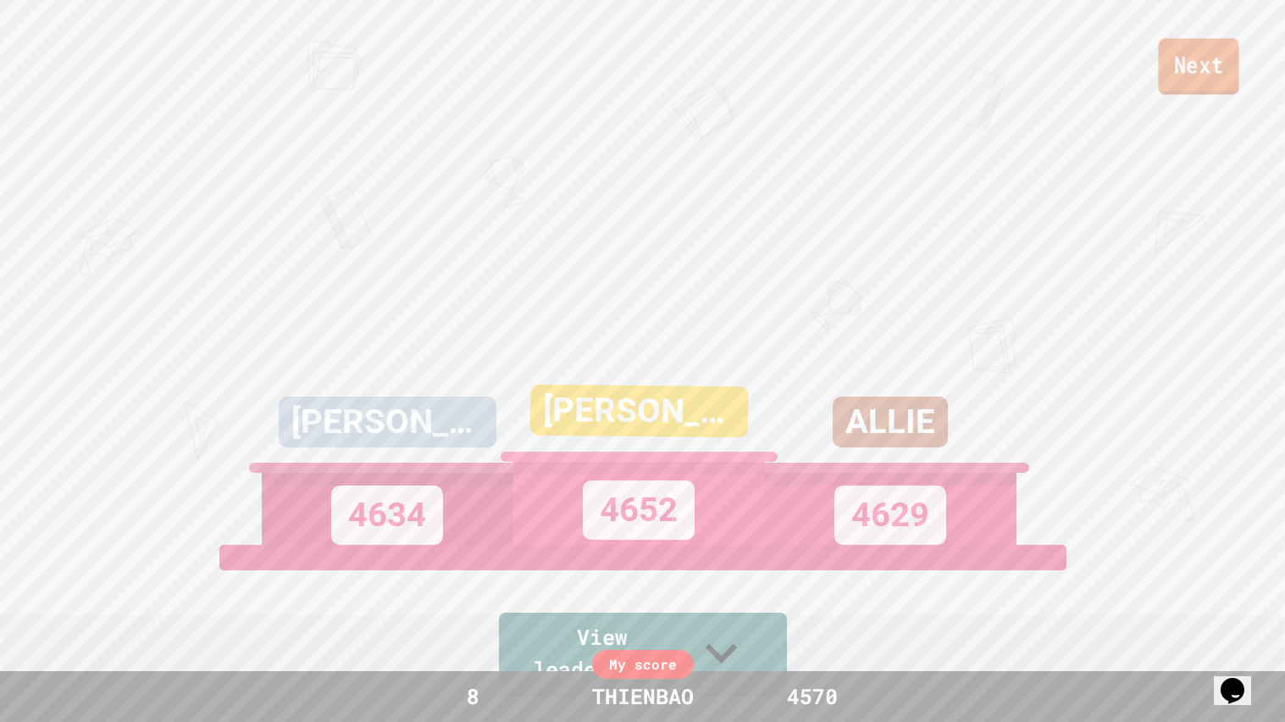
click at [1197, 81] on link "Next" at bounding box center [1198, 66] width 80 height 56
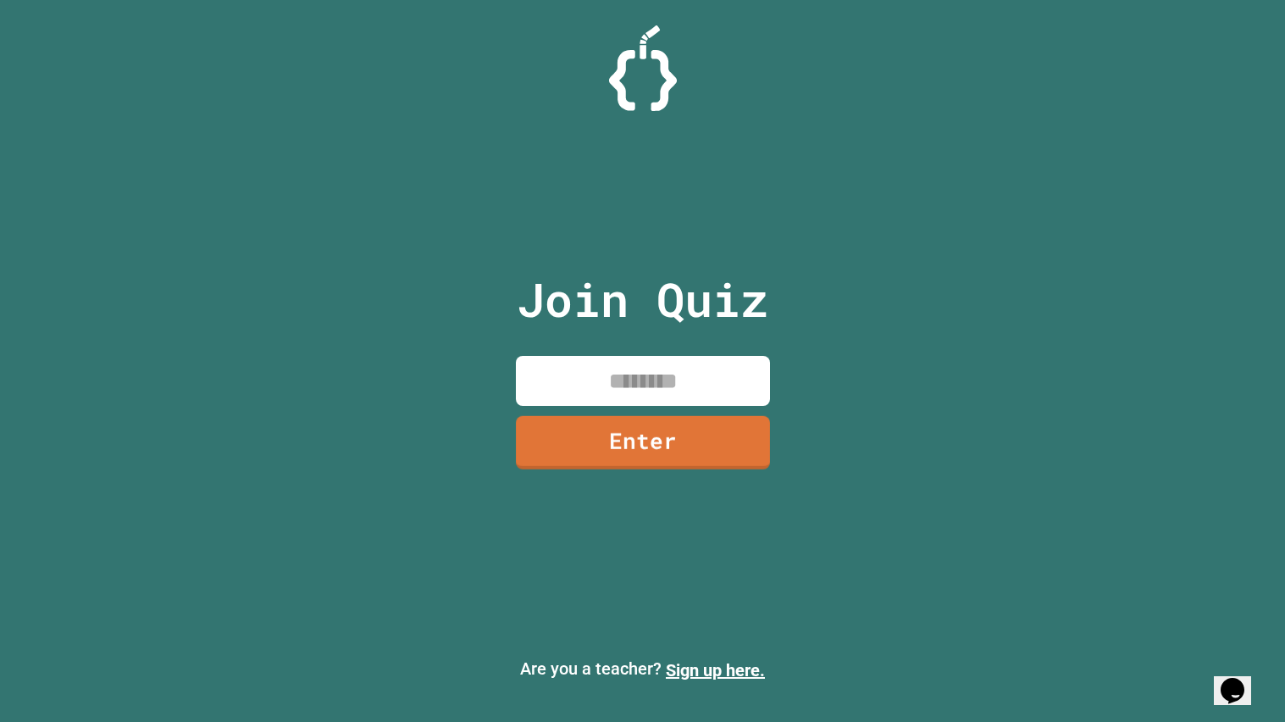
click at [650, 391] on input at bounding box center [643, 381] width 254 height 50
type input "********"
click at [687, 478] on div "Join Quiz ******** Enter" at bounding box center [642, 360] width 285 height 637
click at [657, 455] on link "Enter" at bounding box center [642, 441] width 255 height 56
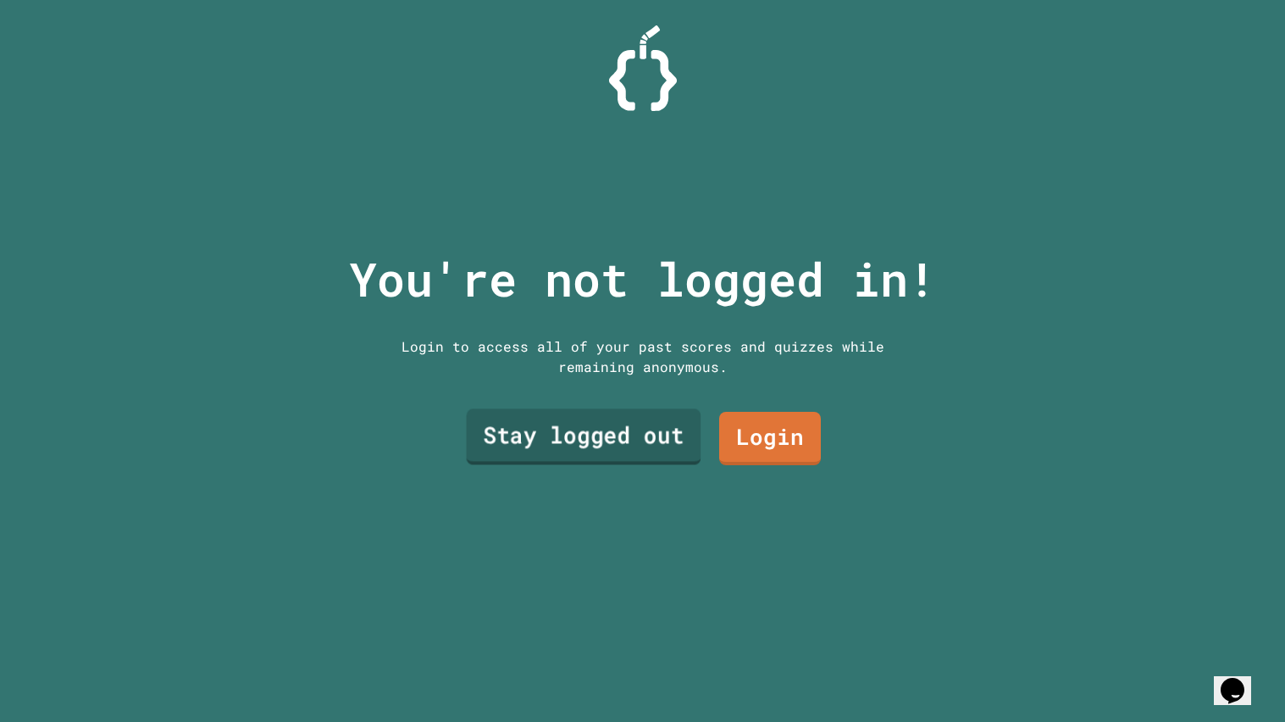
click at [661, 447] on link "Stay logged out" at bounding box center [583, 436] width 235 height 56
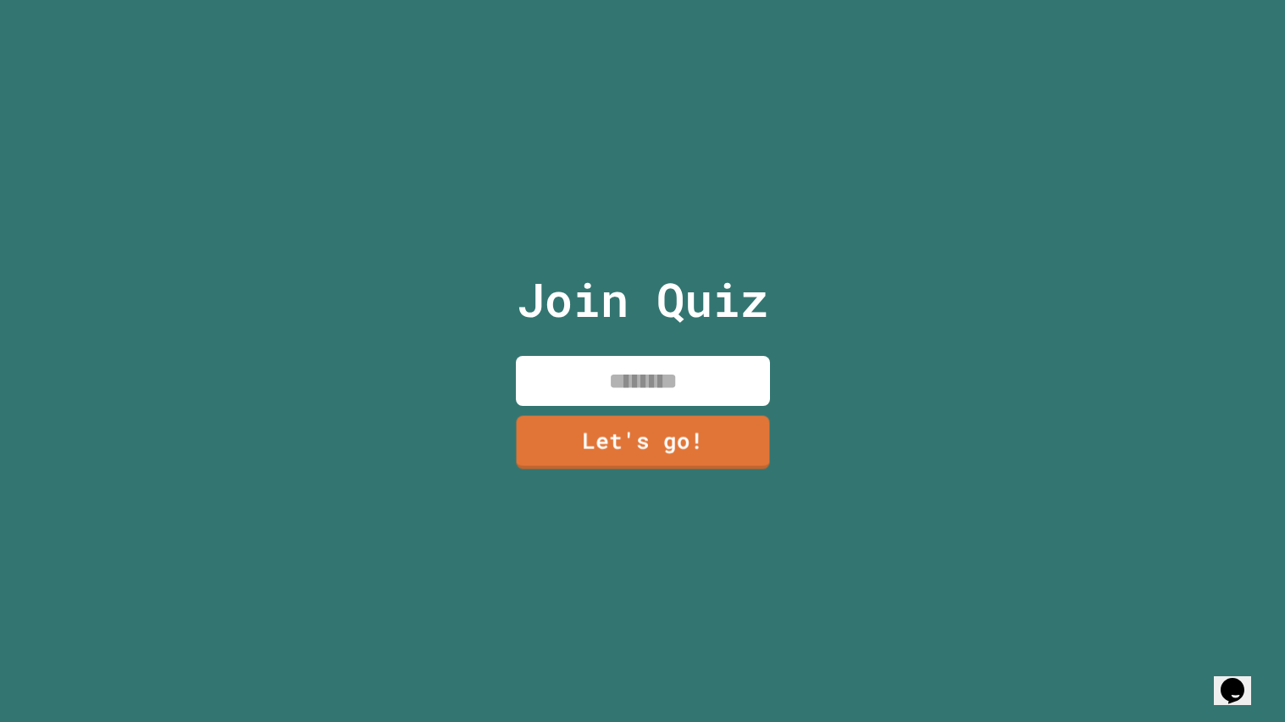
click at [624, 392] on input at bounding box center [643, 381] width 254 height 50
type input "********"
click at [644, 428] on link "Let's go!" at bounding box center [642, 441] width 256 height 56
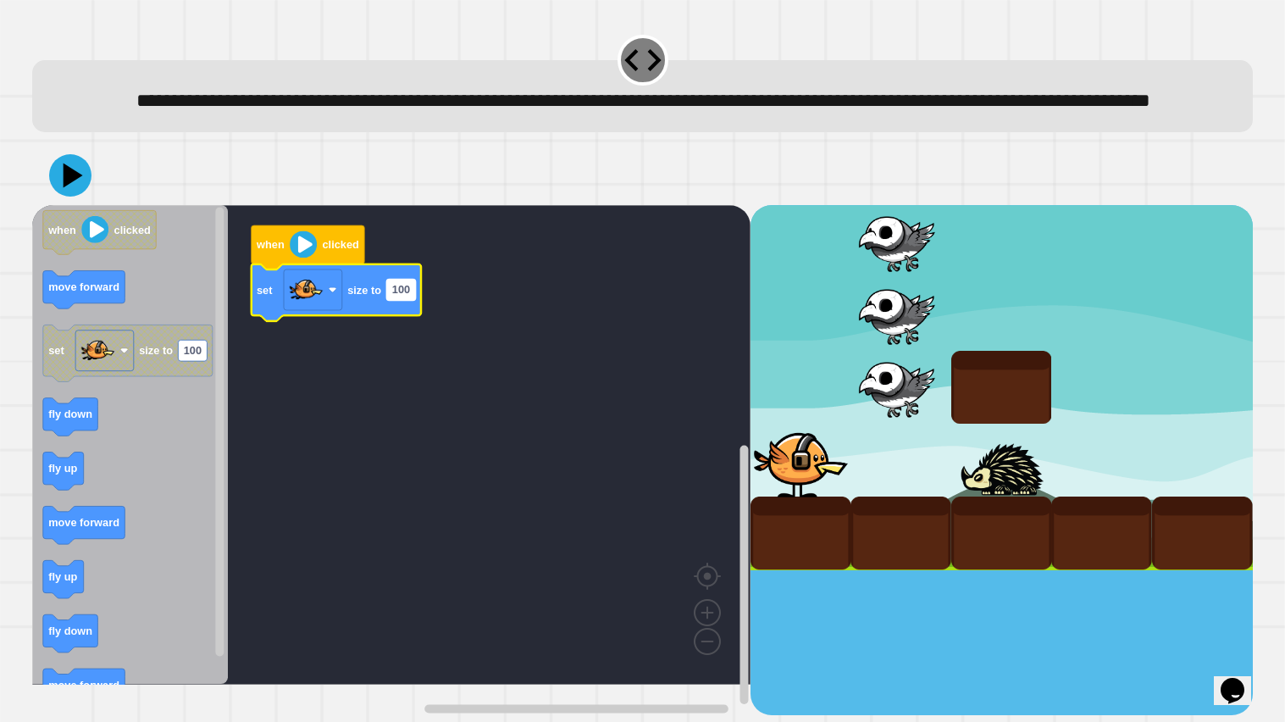
click at [411, 300] on rect "Blockly Workspace" at bounding box center [400, 289] width 29 height 21
type input "***"
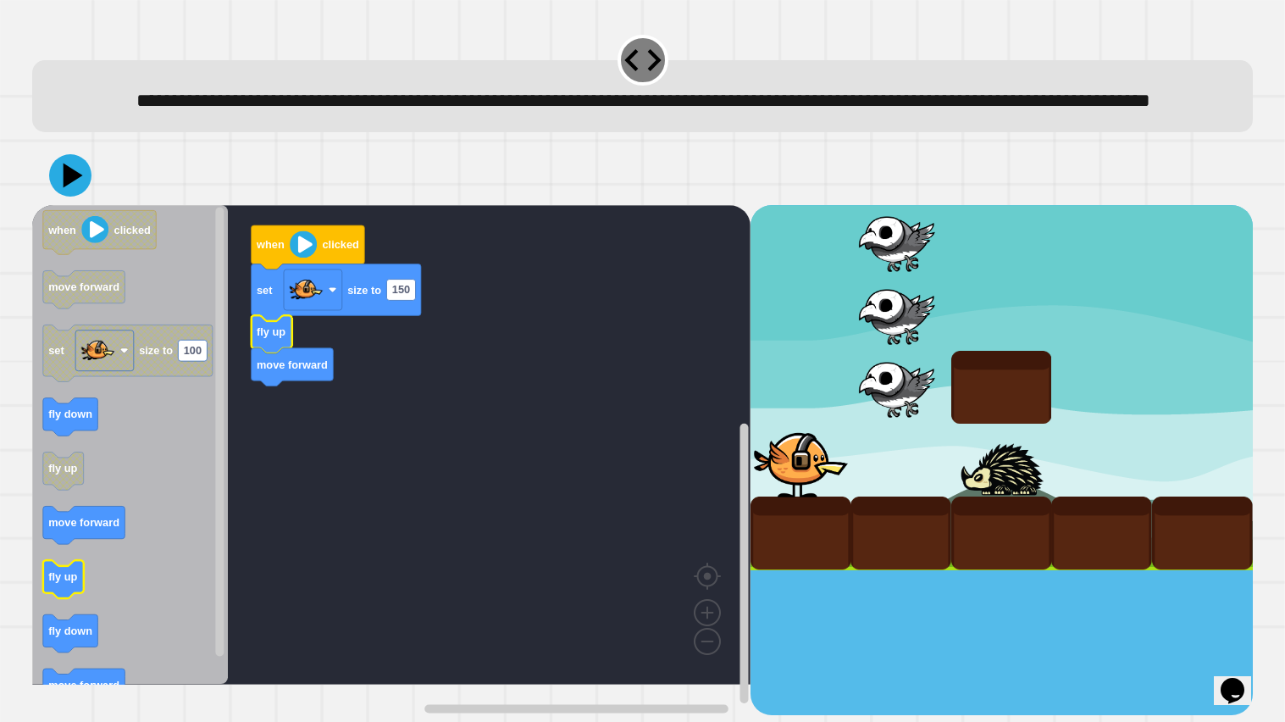
click at [64, 578] on rect "Blockly Workspace" at bounding box center [63, 580] width 41 height 38
click at [64, 578] on text "fly up" at bounding box center [62, 576] width 29 height 13
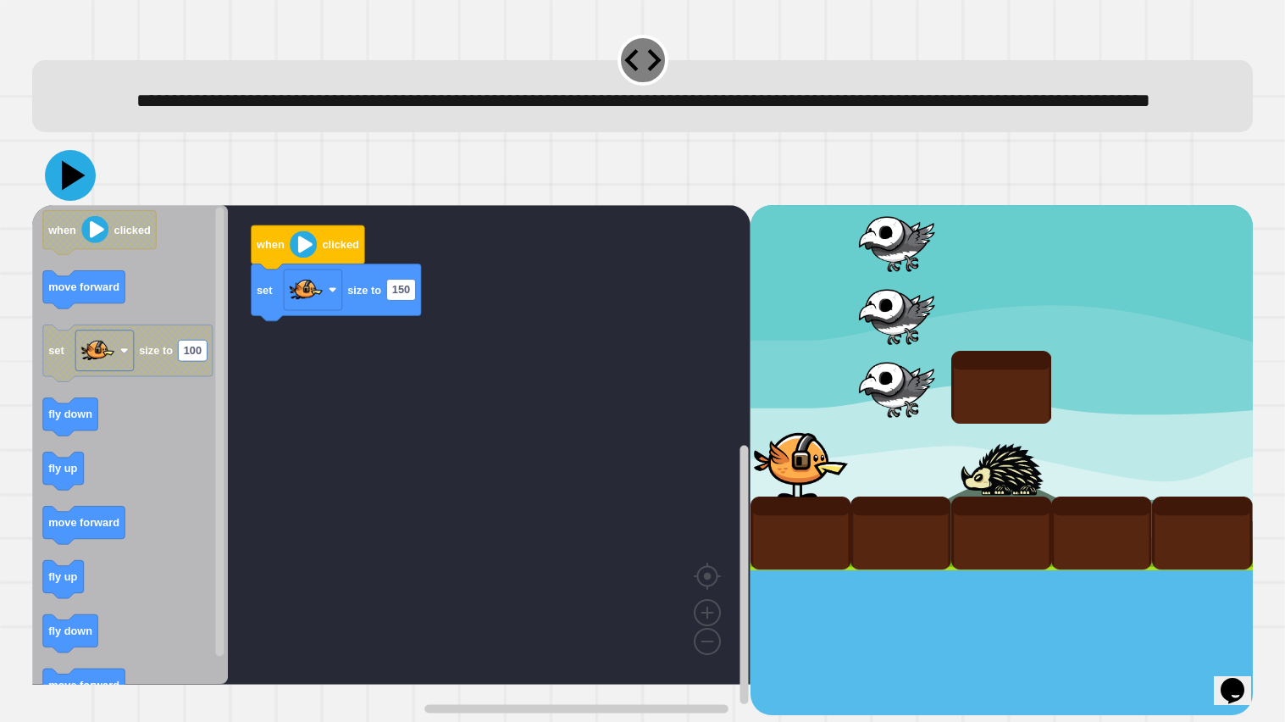
click at [80, 190] on icon at bounding box center [74, 175] width 24 height 30
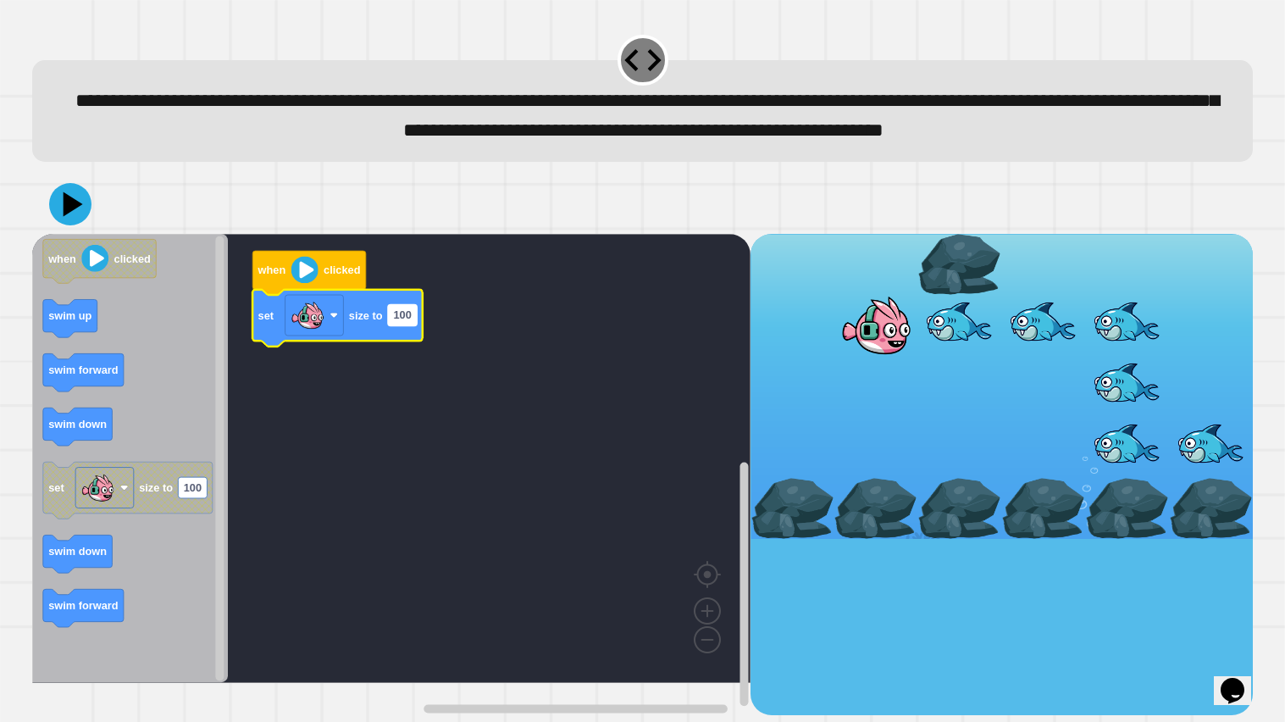
click at [400, 322] on text "100" at bounding box center [402, 315] width 18 height 13
type input "***"
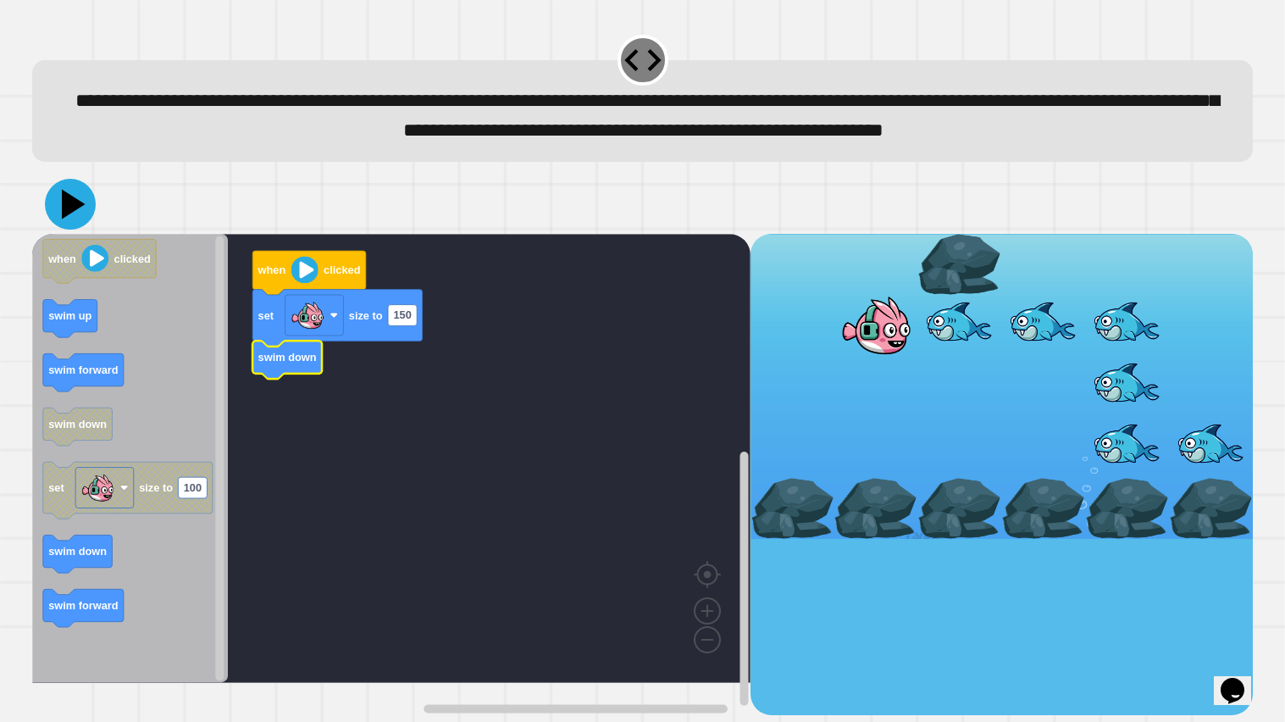
click at [64, 219] on icon at bounding box center [74, 205] width 24 height 30
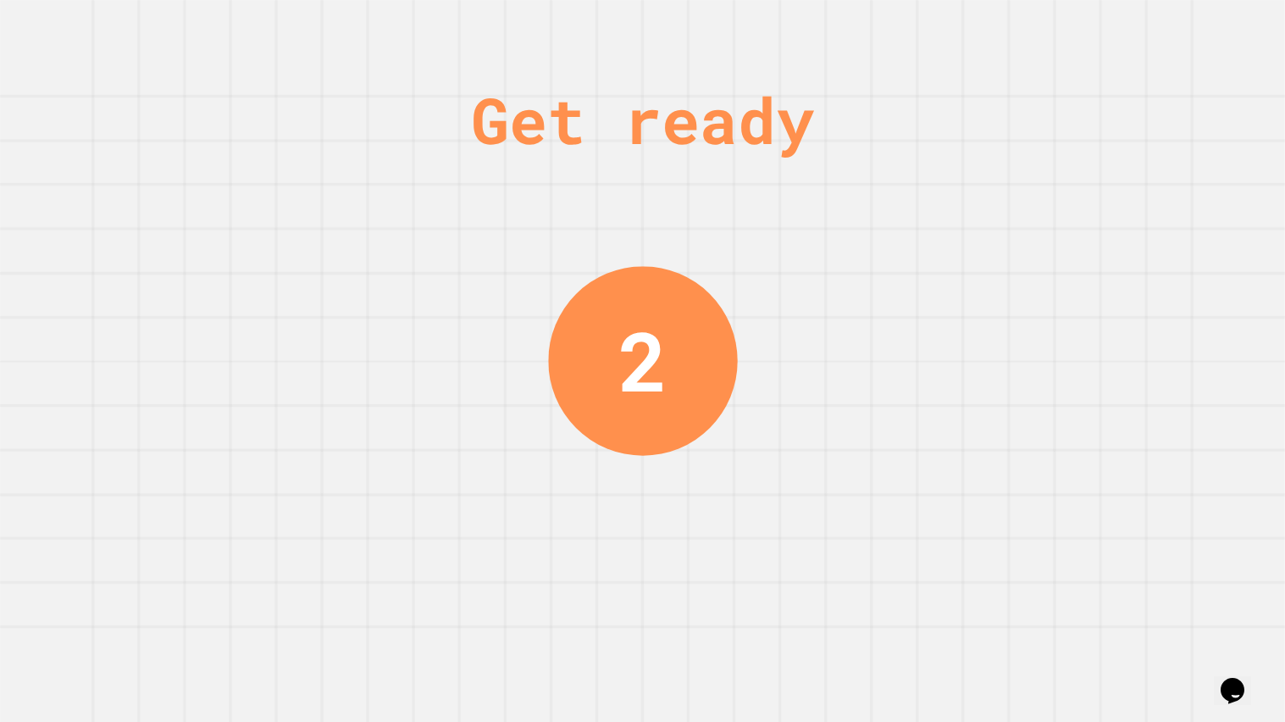
click at [1054, 414] on div "Get ready 2" at bounding box center [642, 361] width 1285 height 722
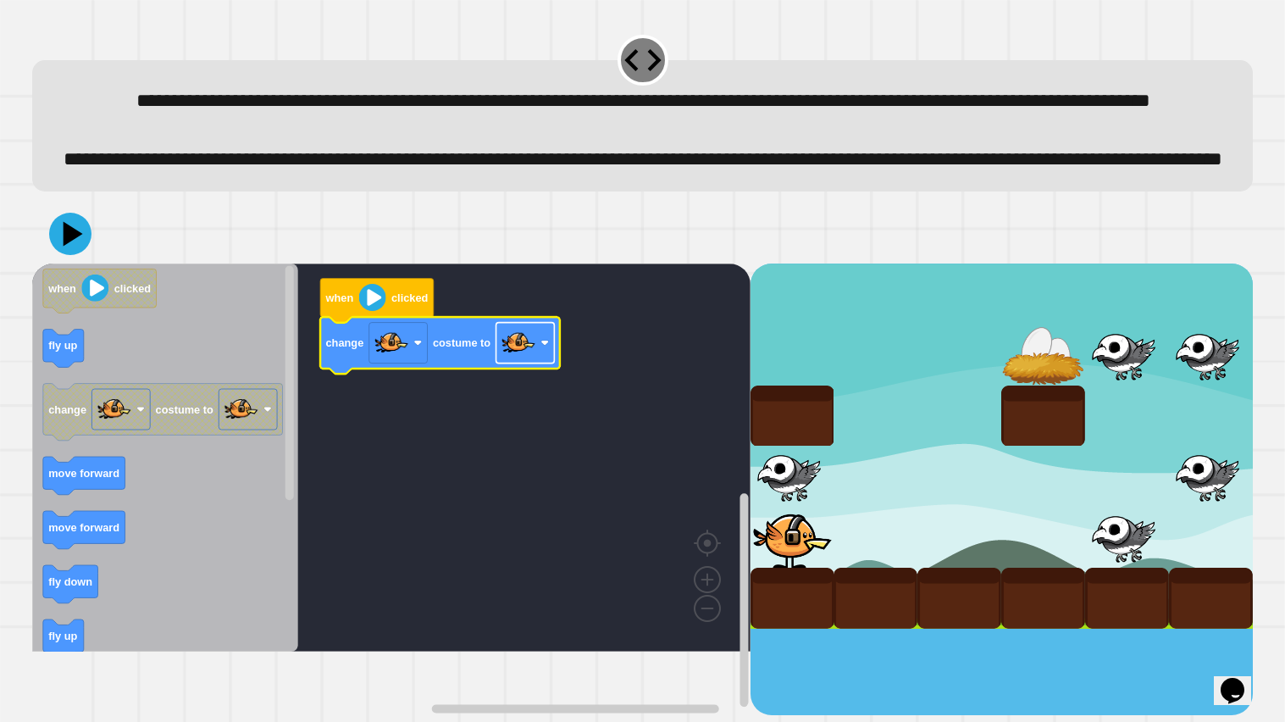
click at [508, 359] on image "Blockly Workspace" at bounding box center [518, 342] width 34 height 34
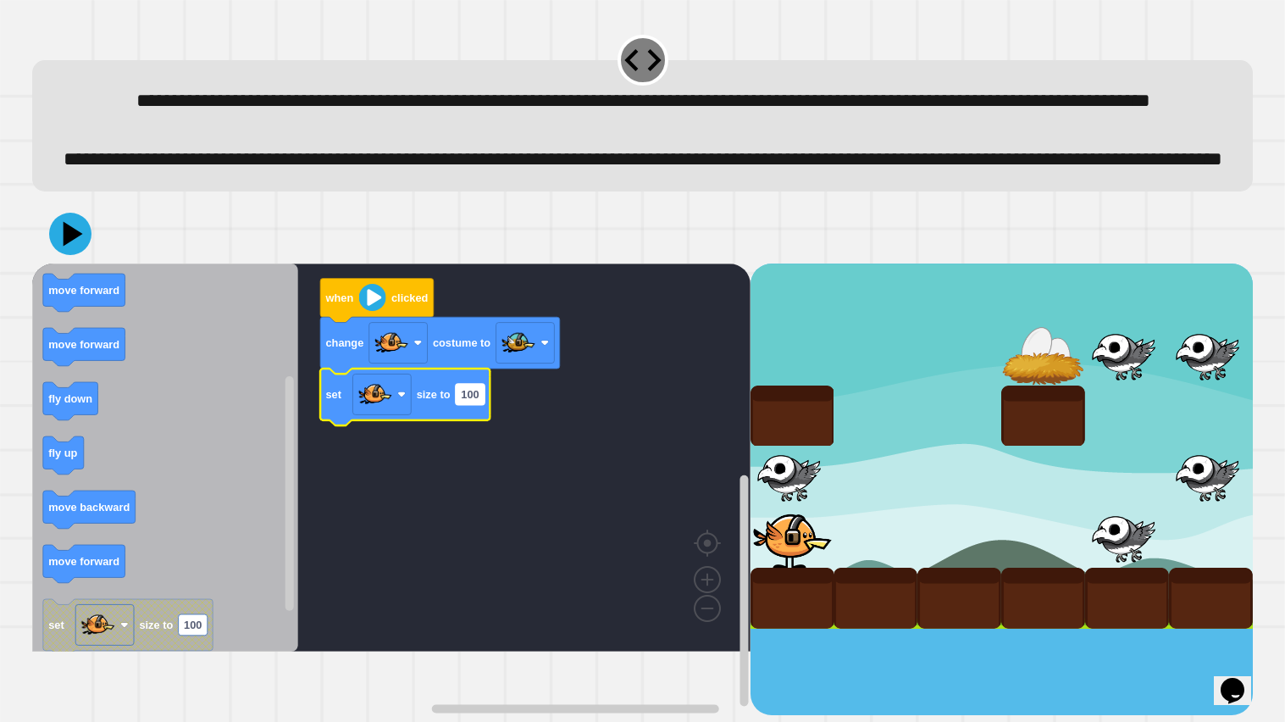
click at [472, 401] on text "100" at bounding box center [470, 394] width 18 height 13
type input "**"
click at [577, 501] on rect "Blockly Workspace" at bounding box center [391, 457] width 718 height 388
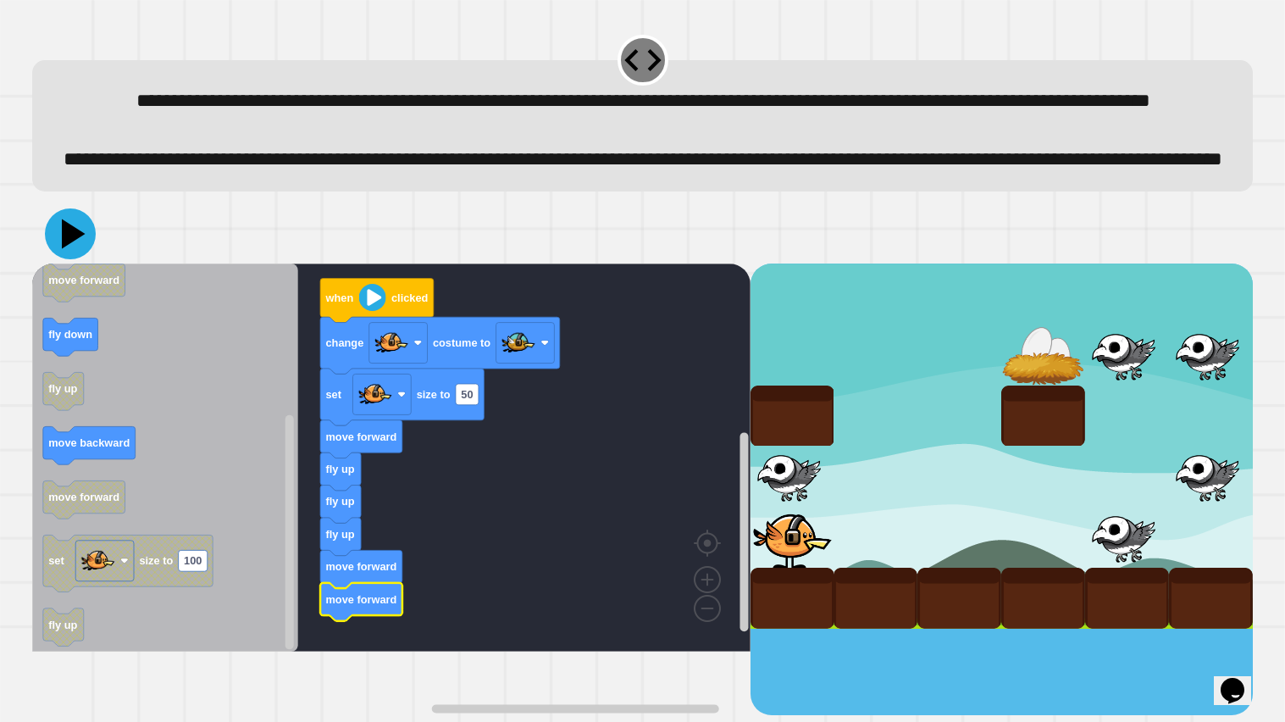
click at [66, 248] on icon at bounding box center [74, 233] width 24 height 30
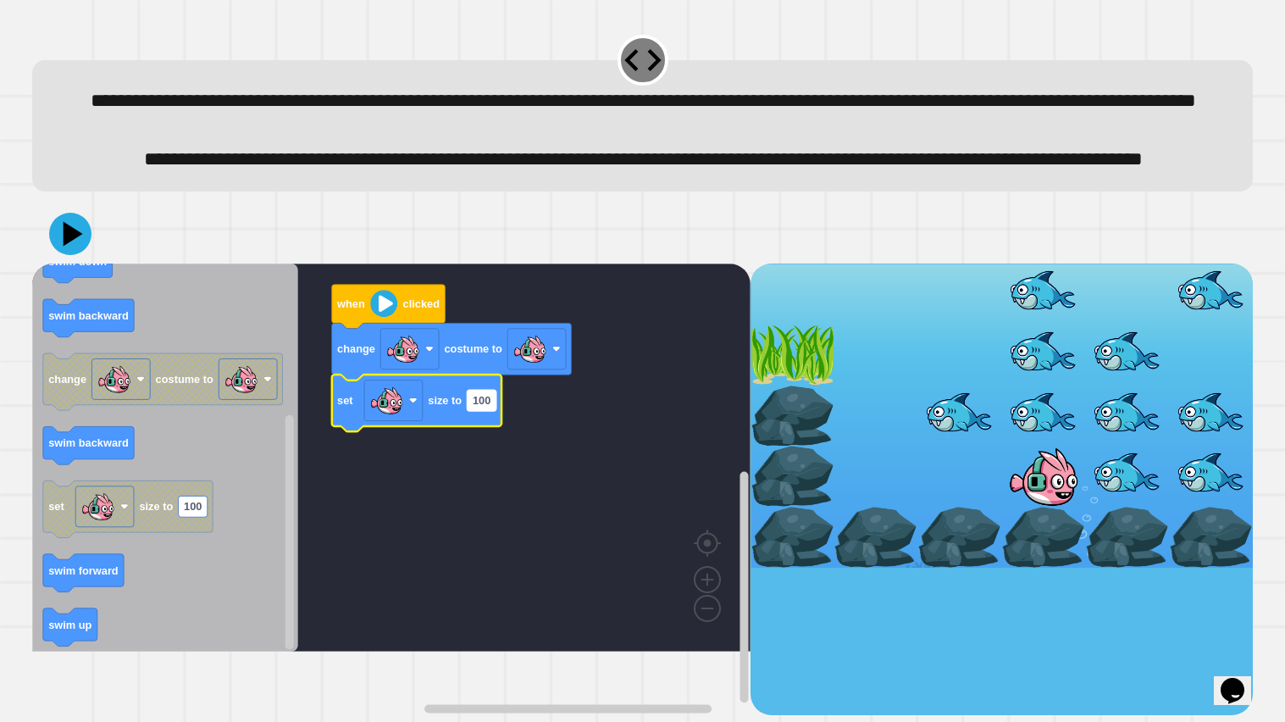
click at [485, 411] on rect "Blockly Workspace" at bounding box center [481, 400] width 29 height 21
type input "**"
click at [545, 366] on image "Blockly Workspace" at bounding box center [529, 349] width 34 height 34
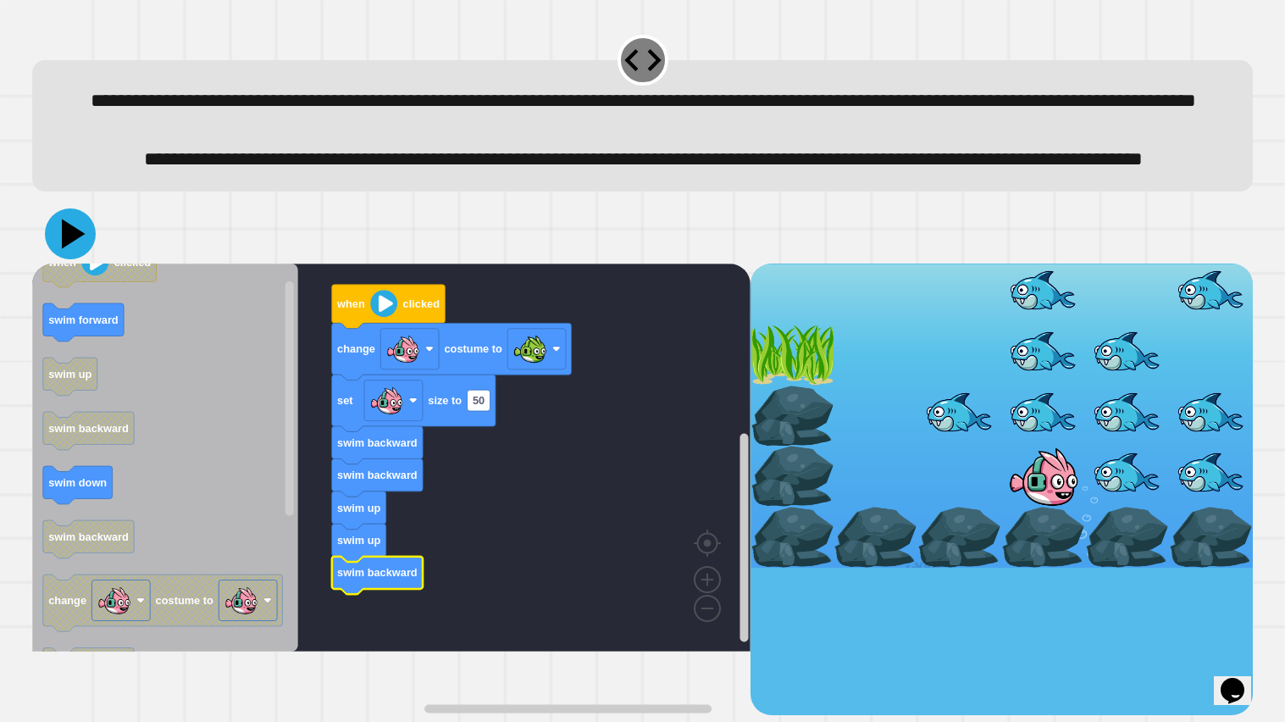
click at [64, 259] on icon at bounding box center [70, 233] width 51 height 51
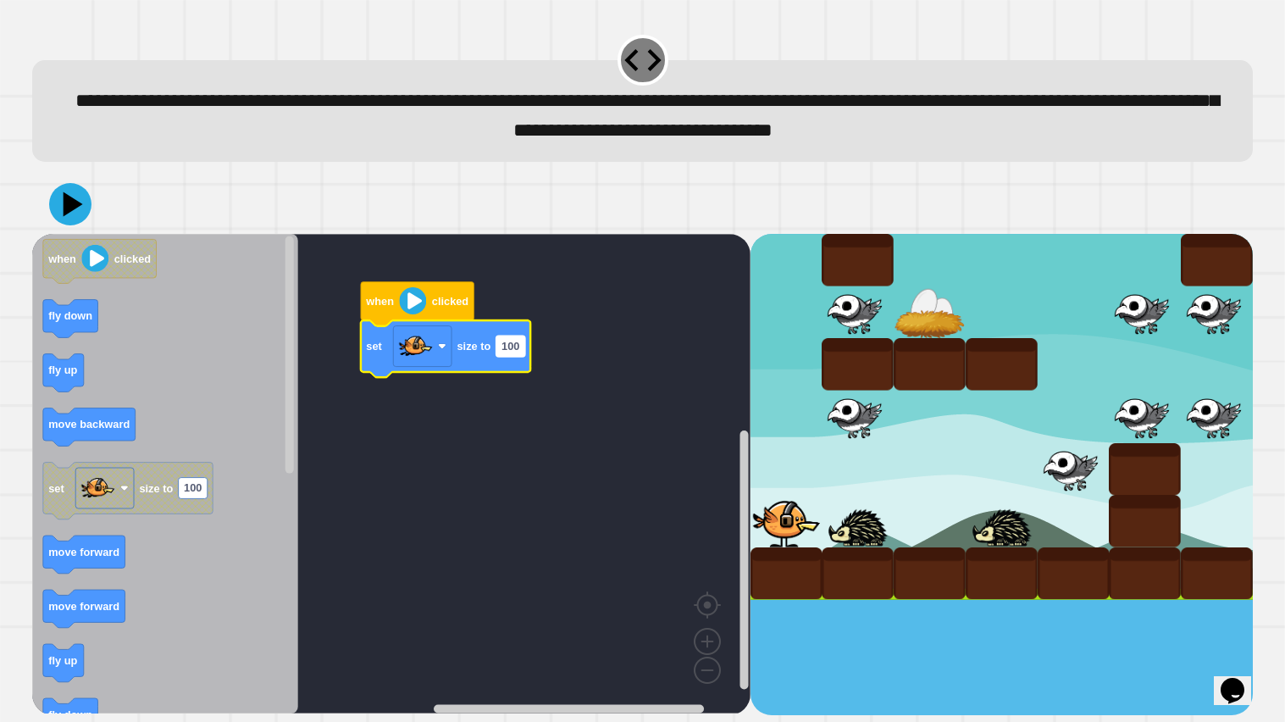
click at [512, 349] on text "100" at bounding box center [510, 346] width 18 height 13
type input "**"
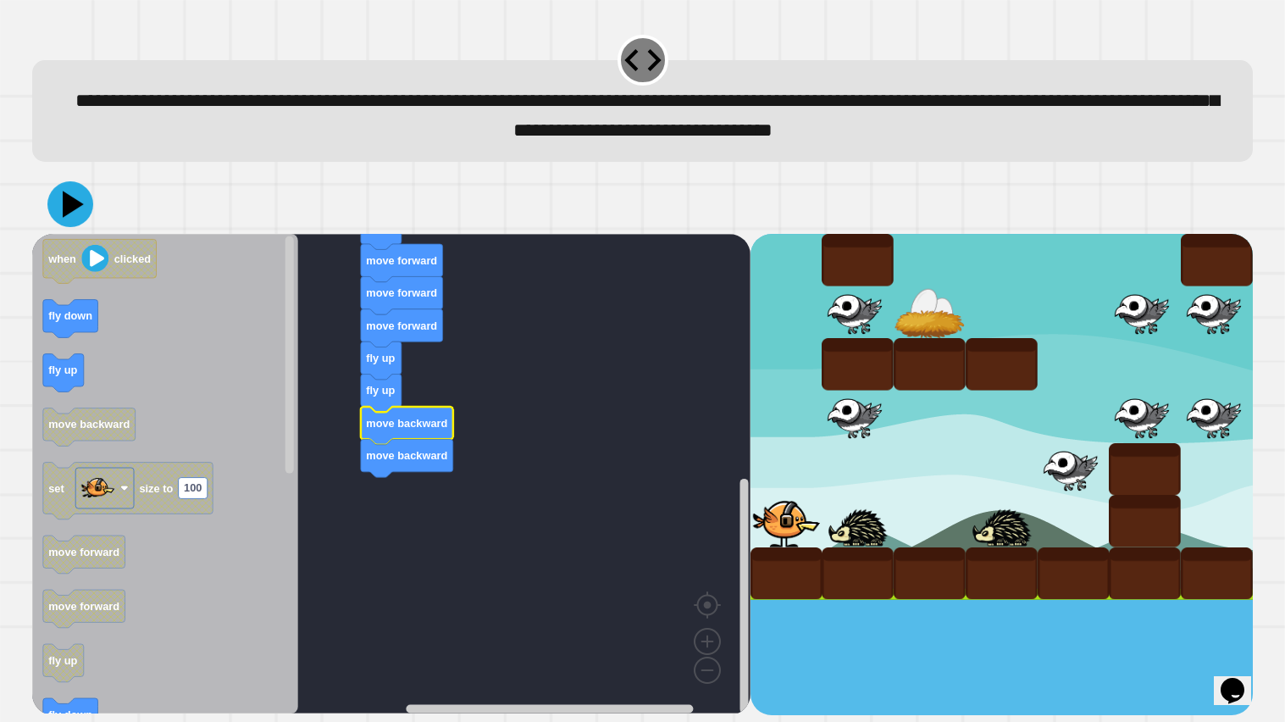
click at [75, 202] on icon at bounding box center [73, 204] width 21 height 26
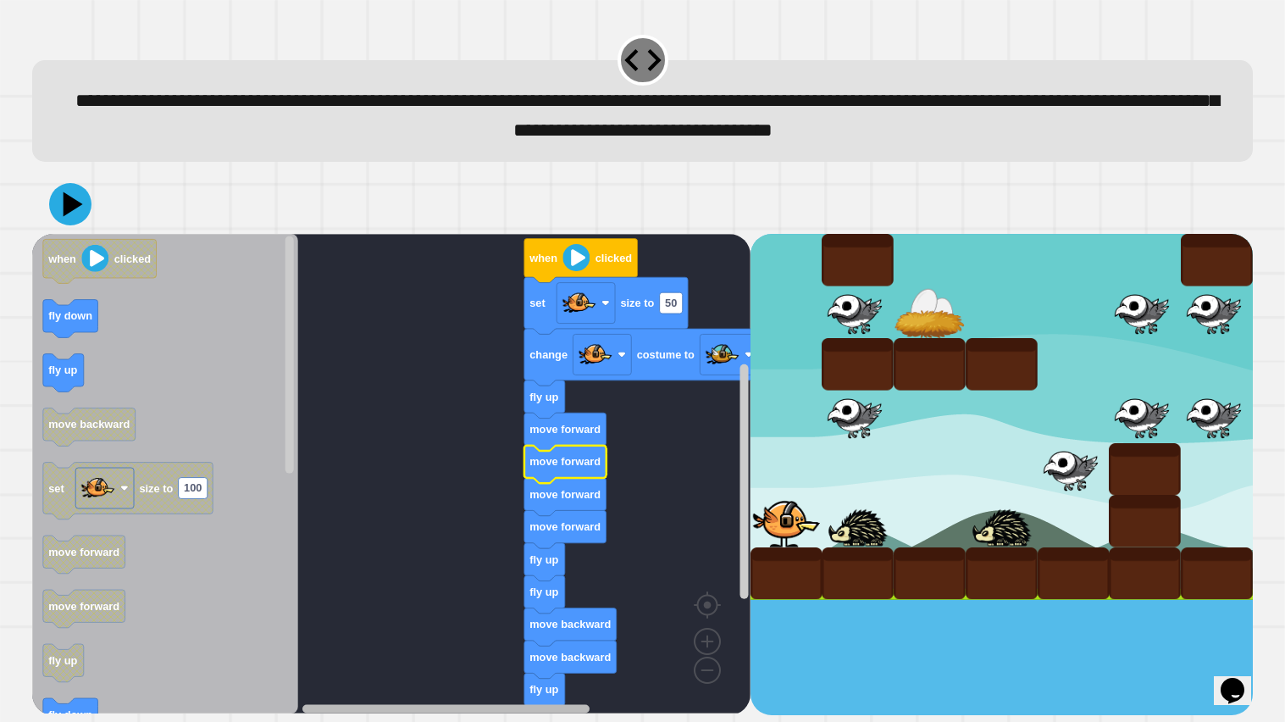
click at [379, 578] on div "when clicked set size to 50 change costume to fly up move forward move forward …" at bounding box center [391, 474] width 718 height 481
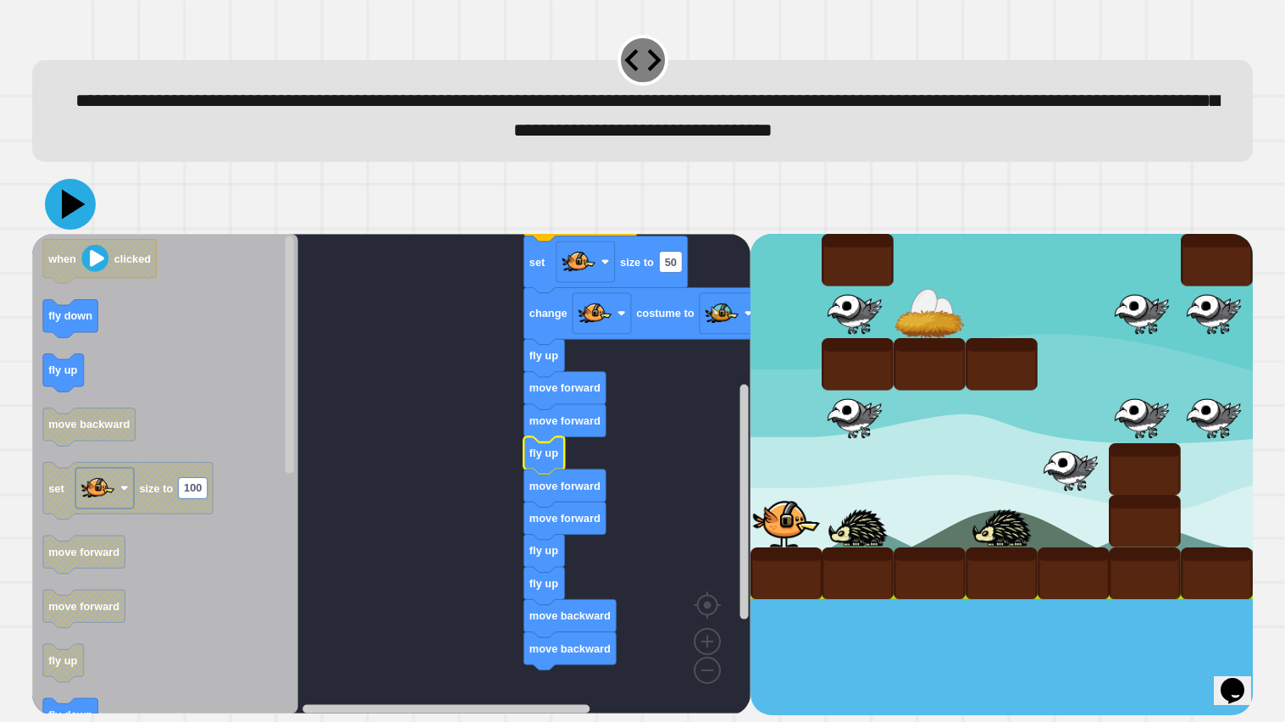
click at [65, 204] on icon at bounding box center [74, 205] width 24 height 30
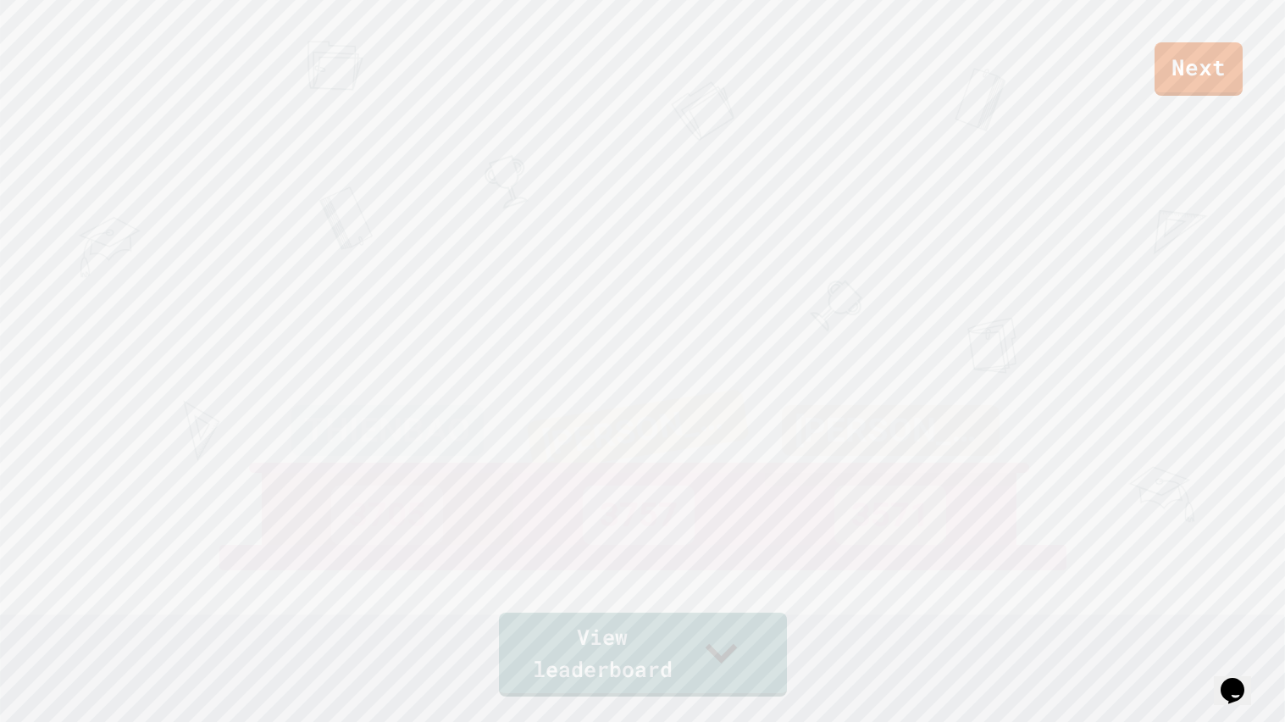
click at [1274, 401] on div "Next THIENBAO 3705 [PERSON_NAME] 3757 [PERSON_NAME] 3571 View leaderboard" at bounding box center [642, 361] width 1285 height 722
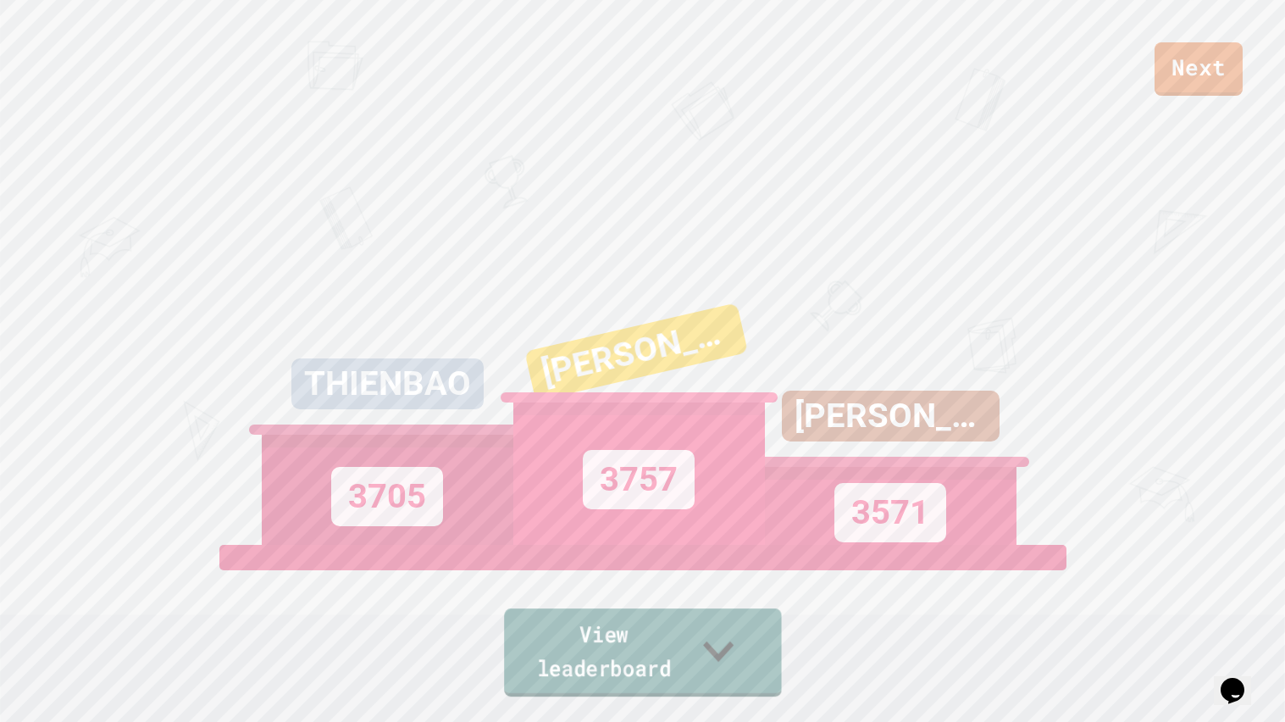
click at [602, 578] on link "View leaderboard" at bounding box center [643, 652] width 278 height 88
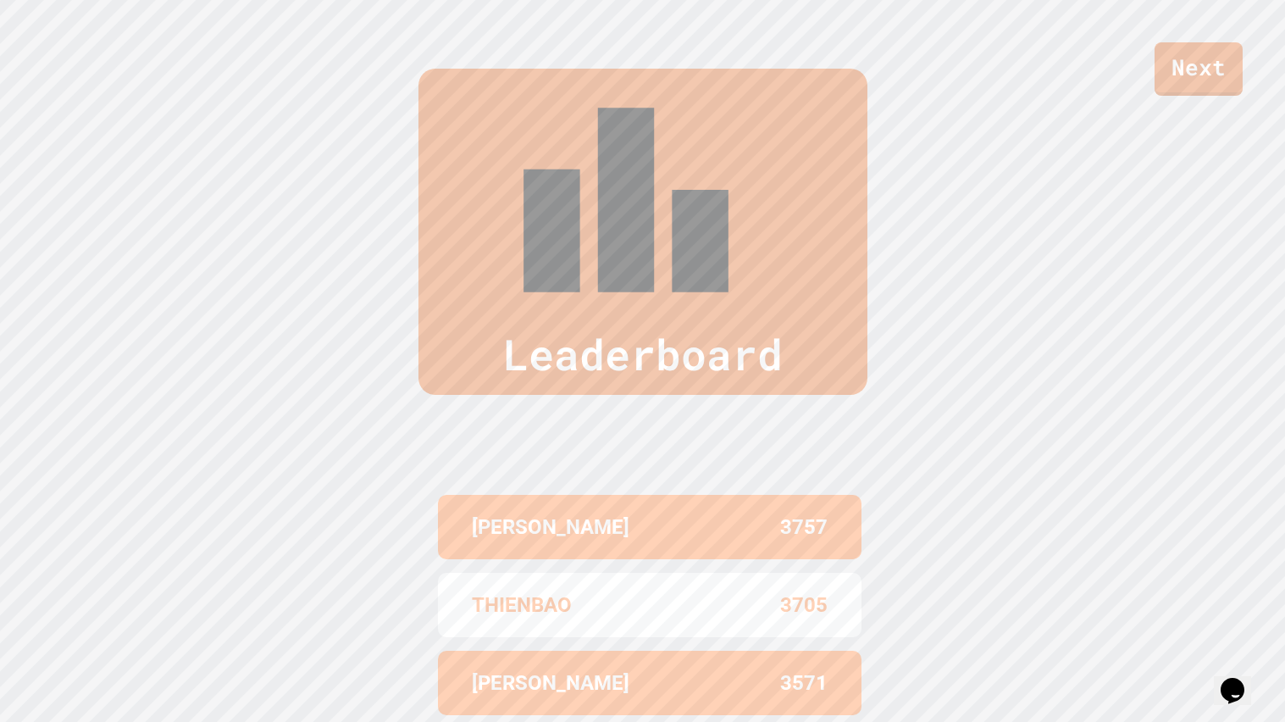
scroll to position [722, 0]
click at [1208, 83] on link "Next" at bounding box center [1198, 68] width 90 height 56
